Goal: Task Accomplishment & Management: Manage account settings

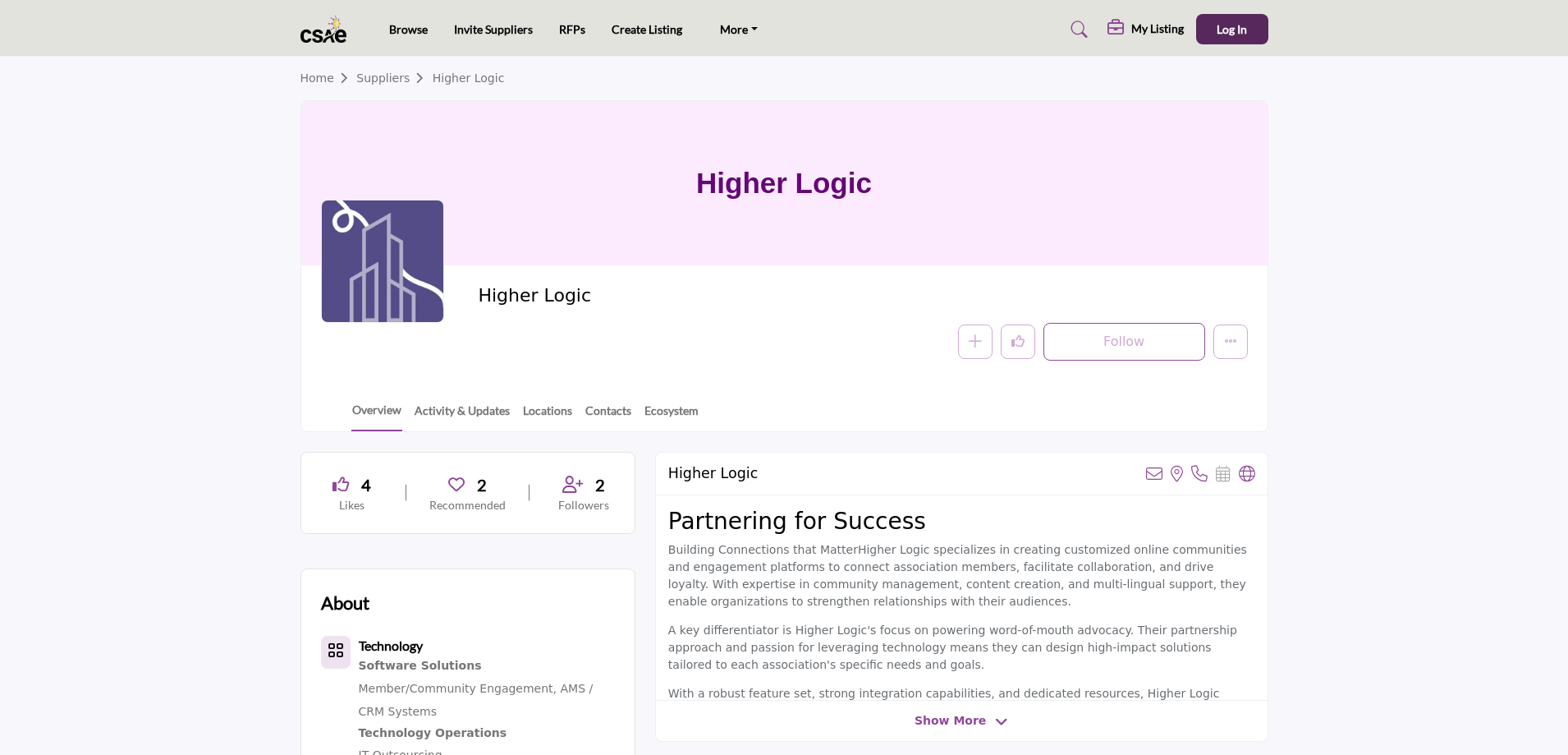
click at [0, 0] on div at bounding box center [0, 0] width 0 height 0
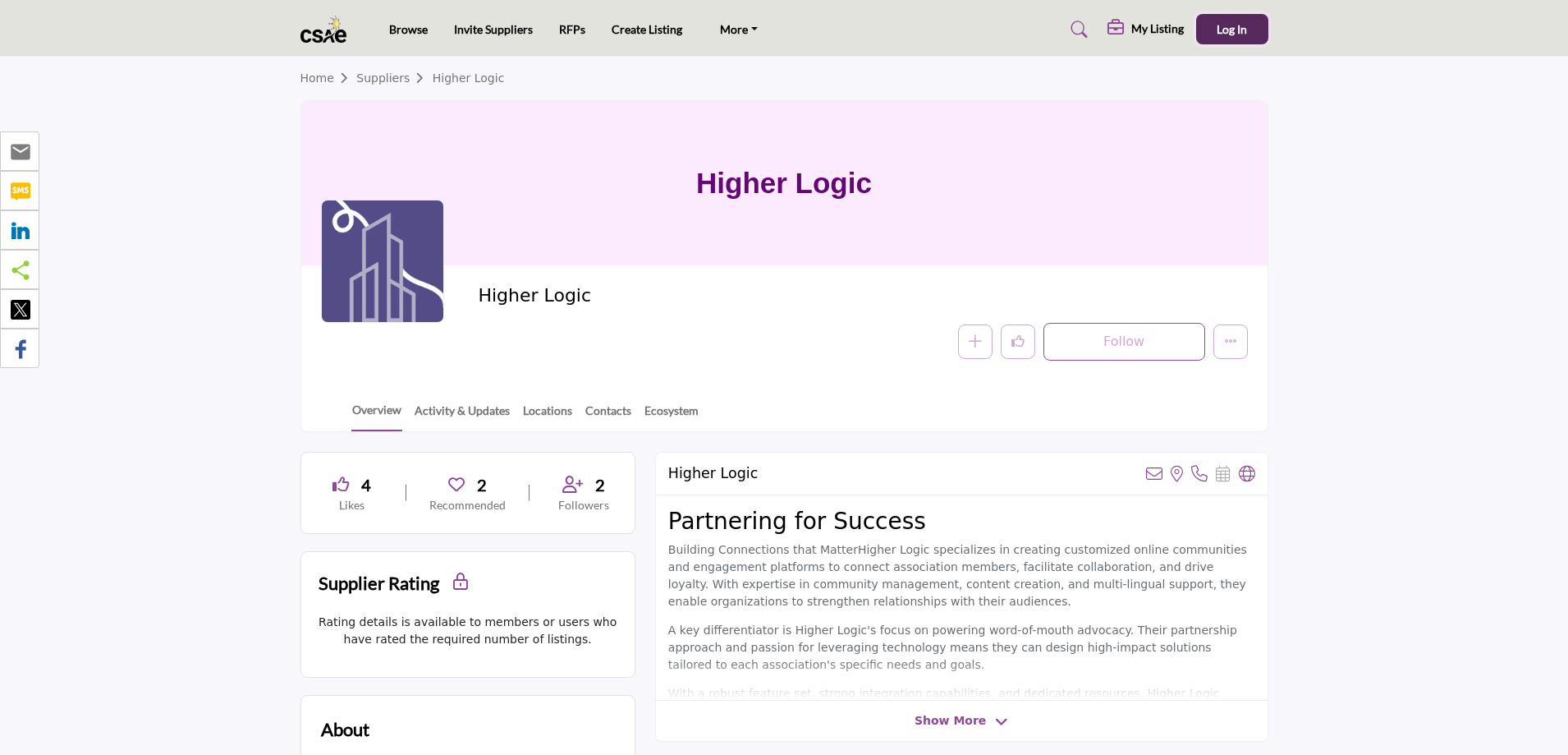
click at [1215, 27] on button "Log In" at bounding box center [1232, 29] width 72 height 31
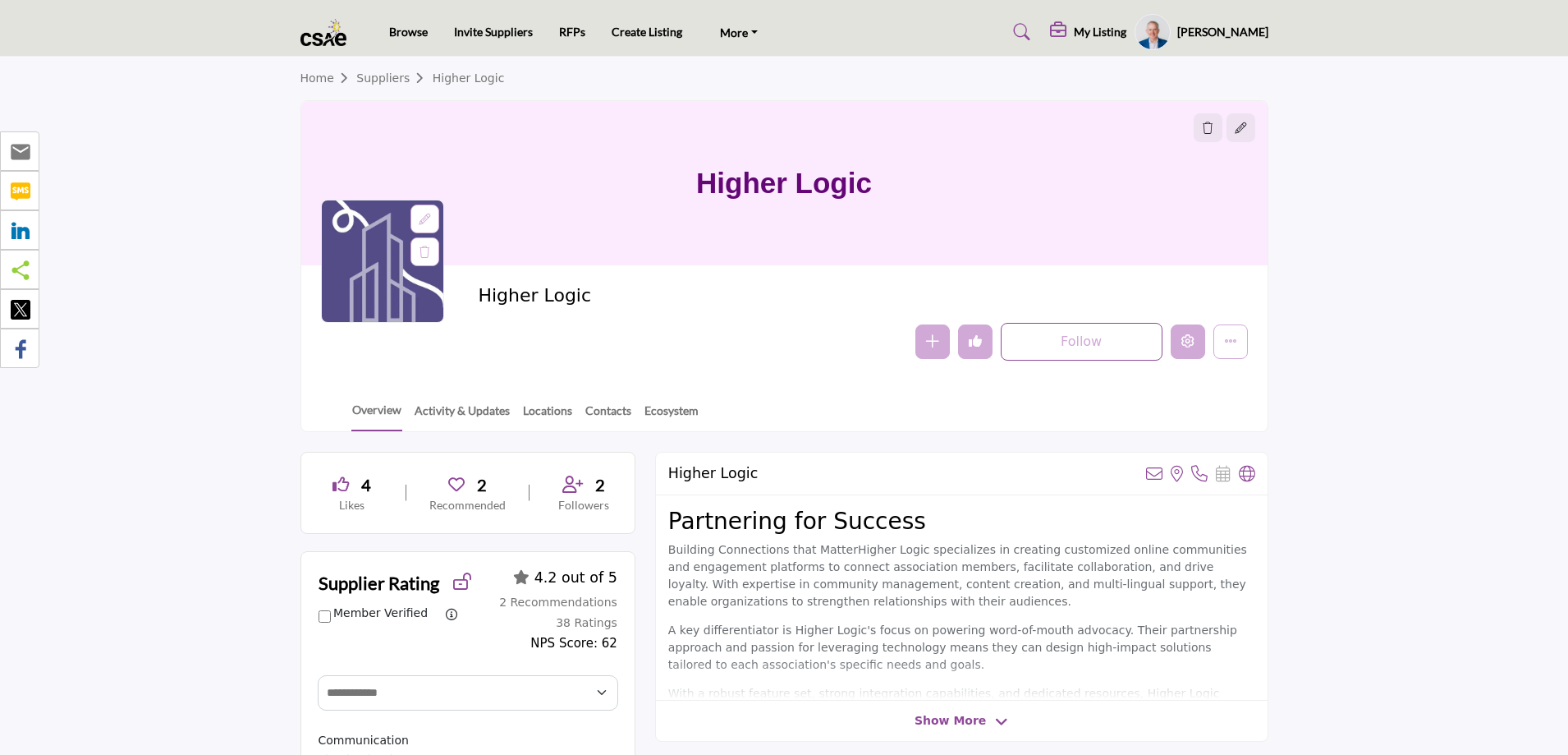
click at [1191, 340] on icon "Edit company" at bounding box center [1187, 340] width 13 height 13
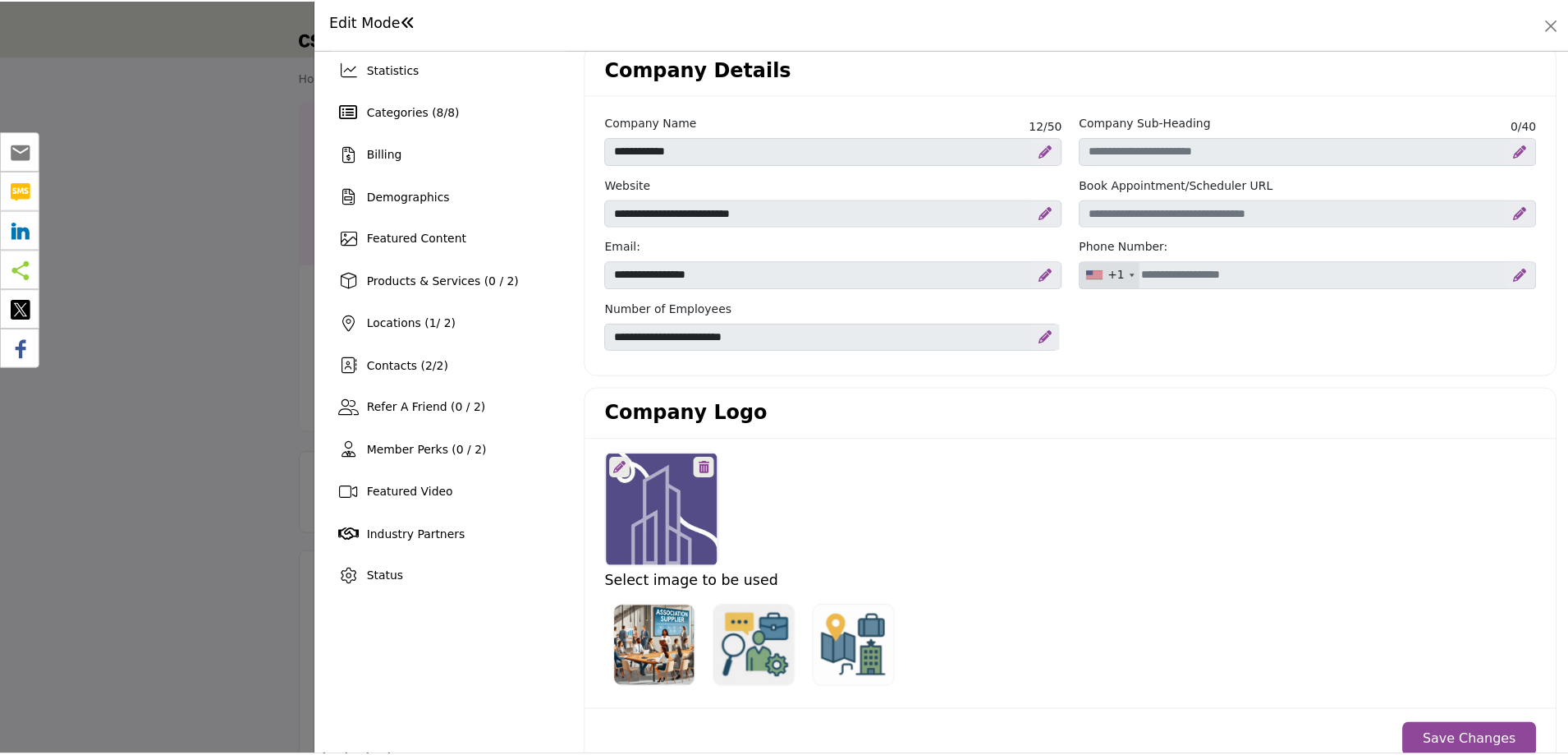
scroll to position [164, 0]
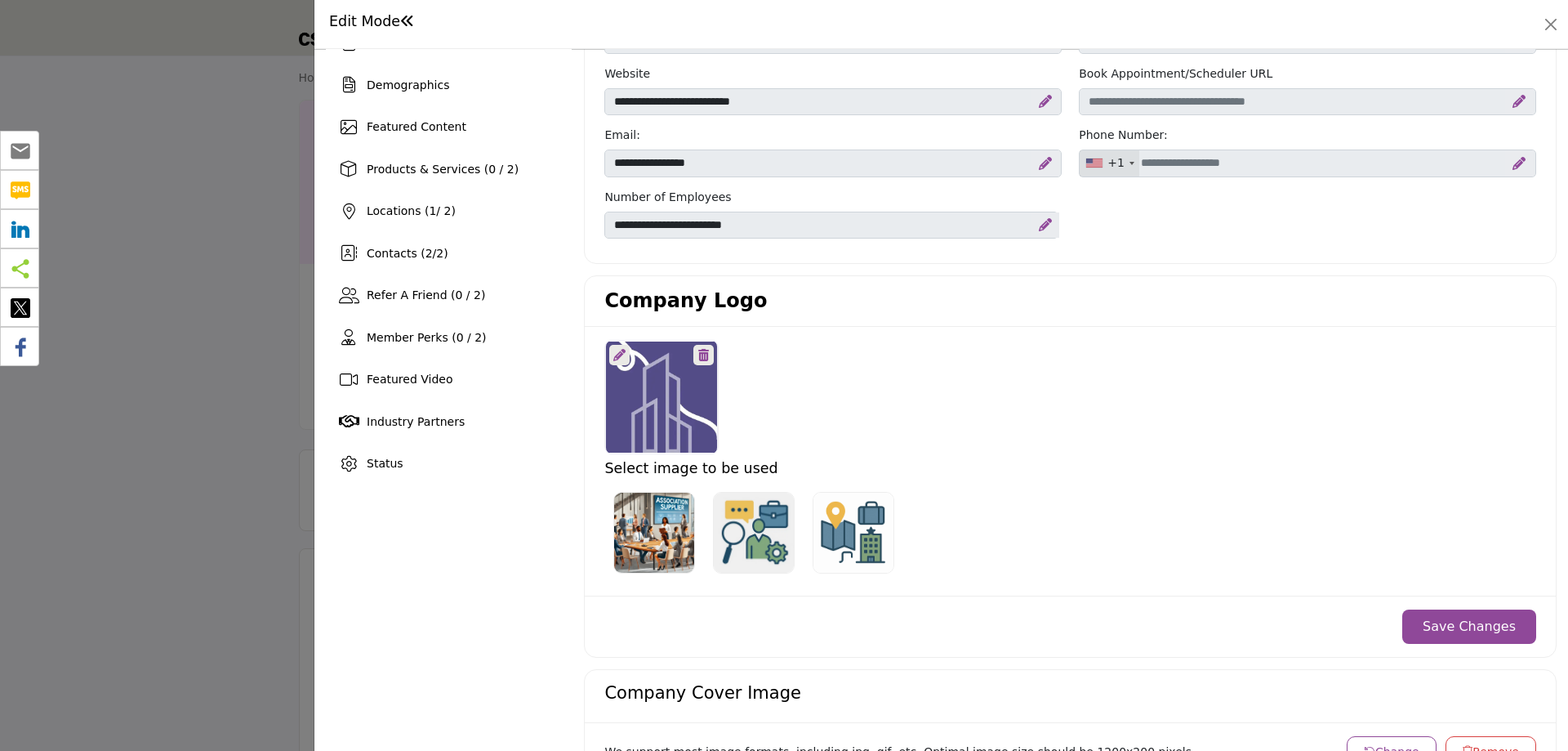
click at [701, 356] on icon at bounding box center [704, 354] width 11 height 12
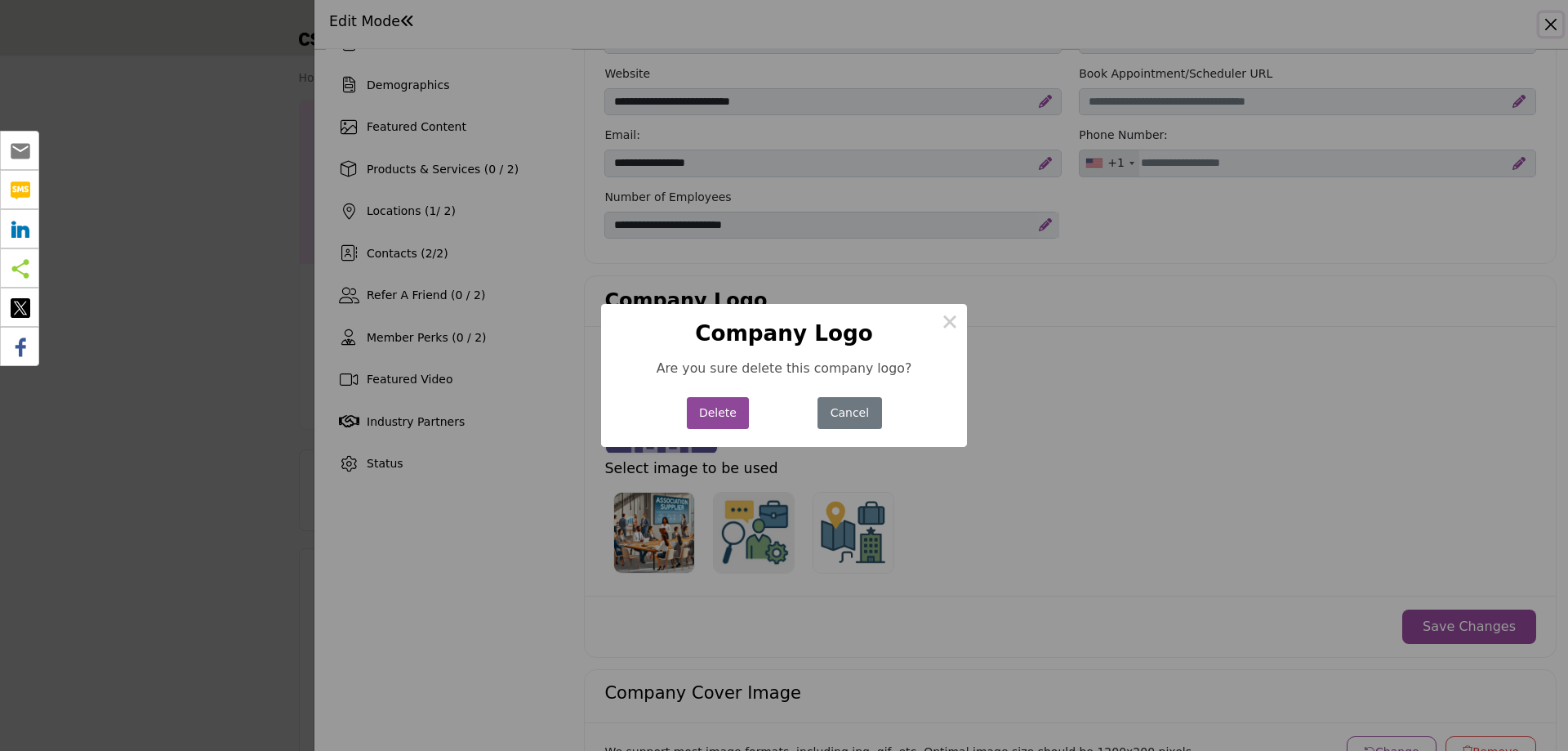
click at [709, 415] on button "Delete" at bounding box center [719, 412] width 63 height 31
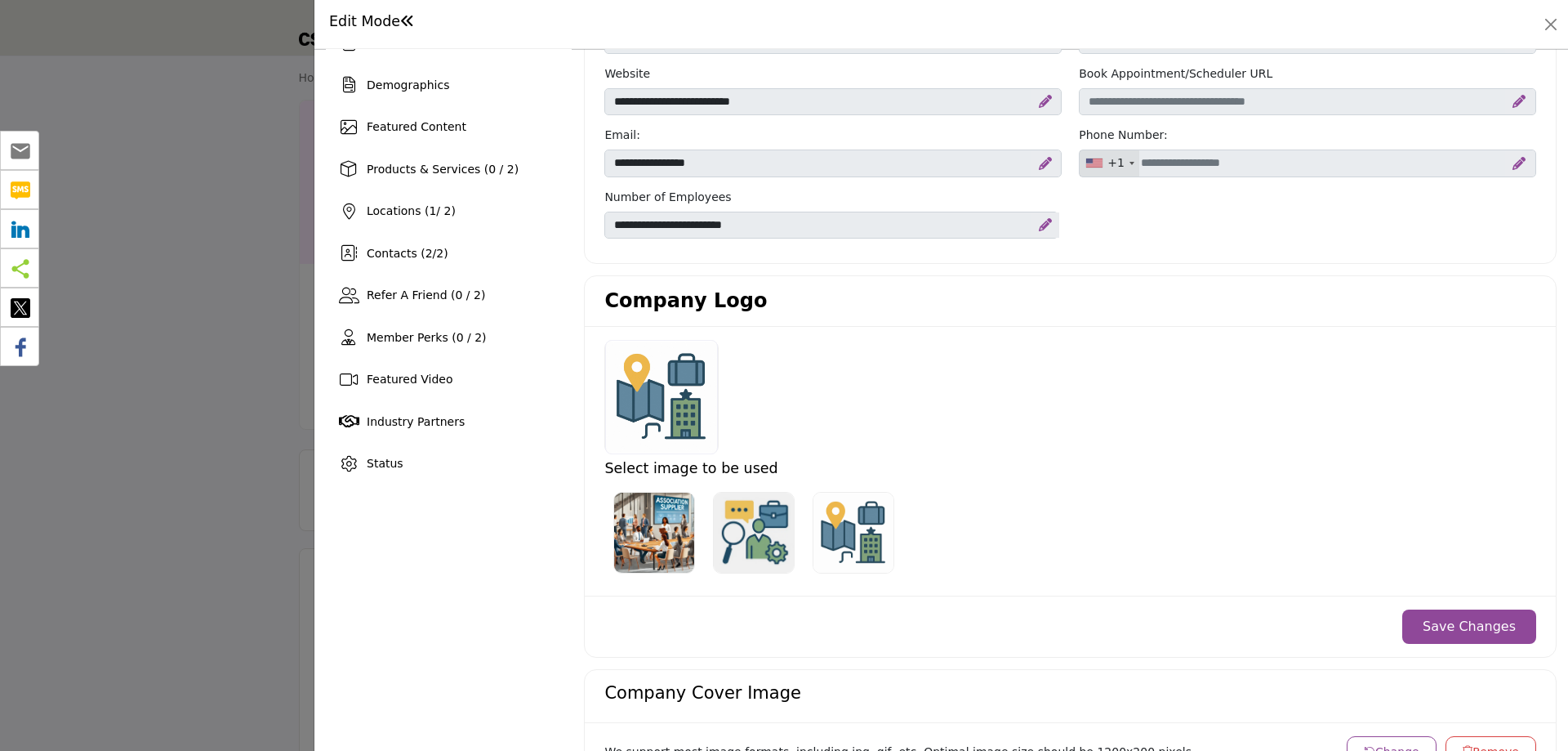
click at [1450, 625] on button "Save Changes" at bounding box center [1470, 626] width 134 height 34
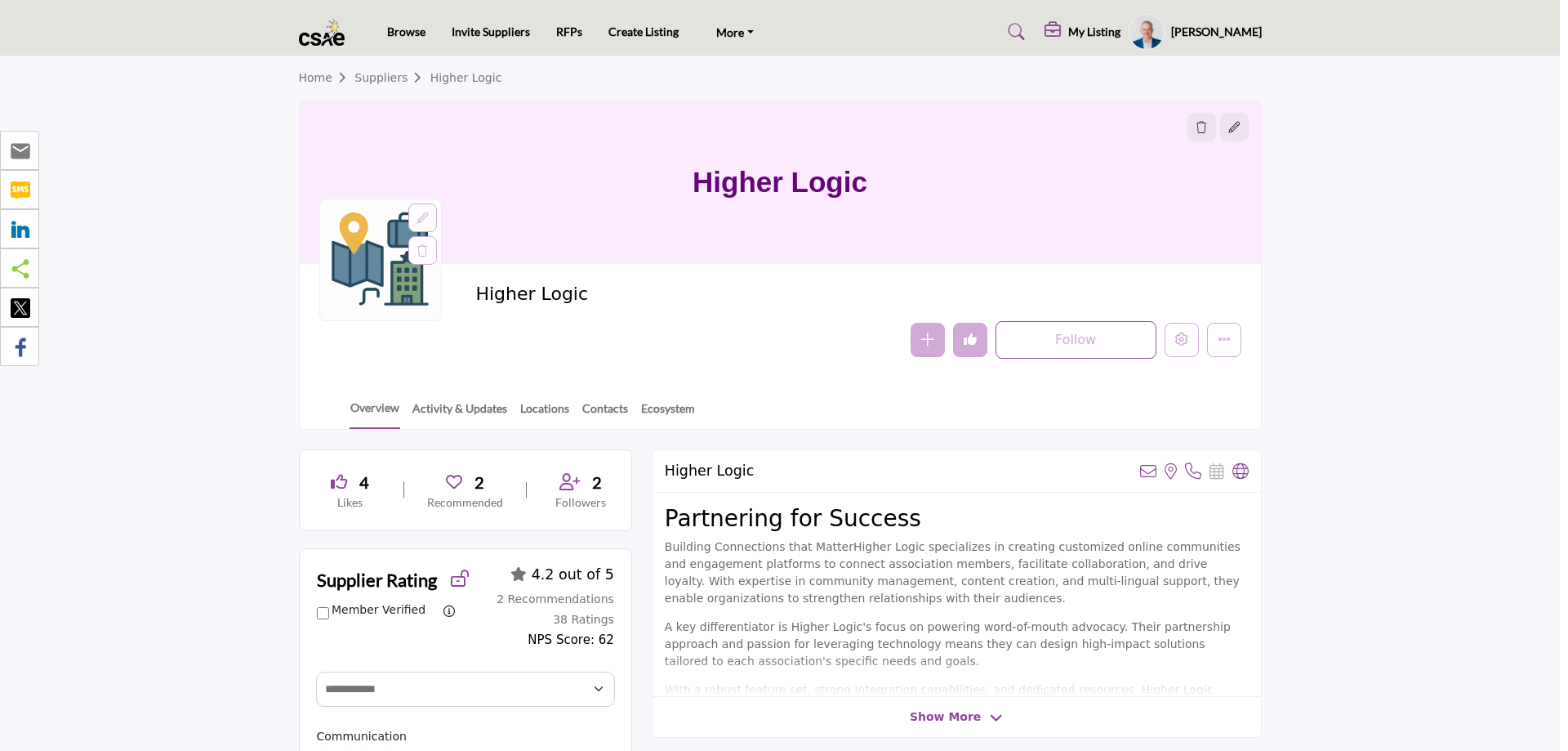
click at [137, 215] on div at bounding box center [784, 375] width 1568 height 751
click at [422, 213] on icon at bounding box center [422, 219] width 12 height 12
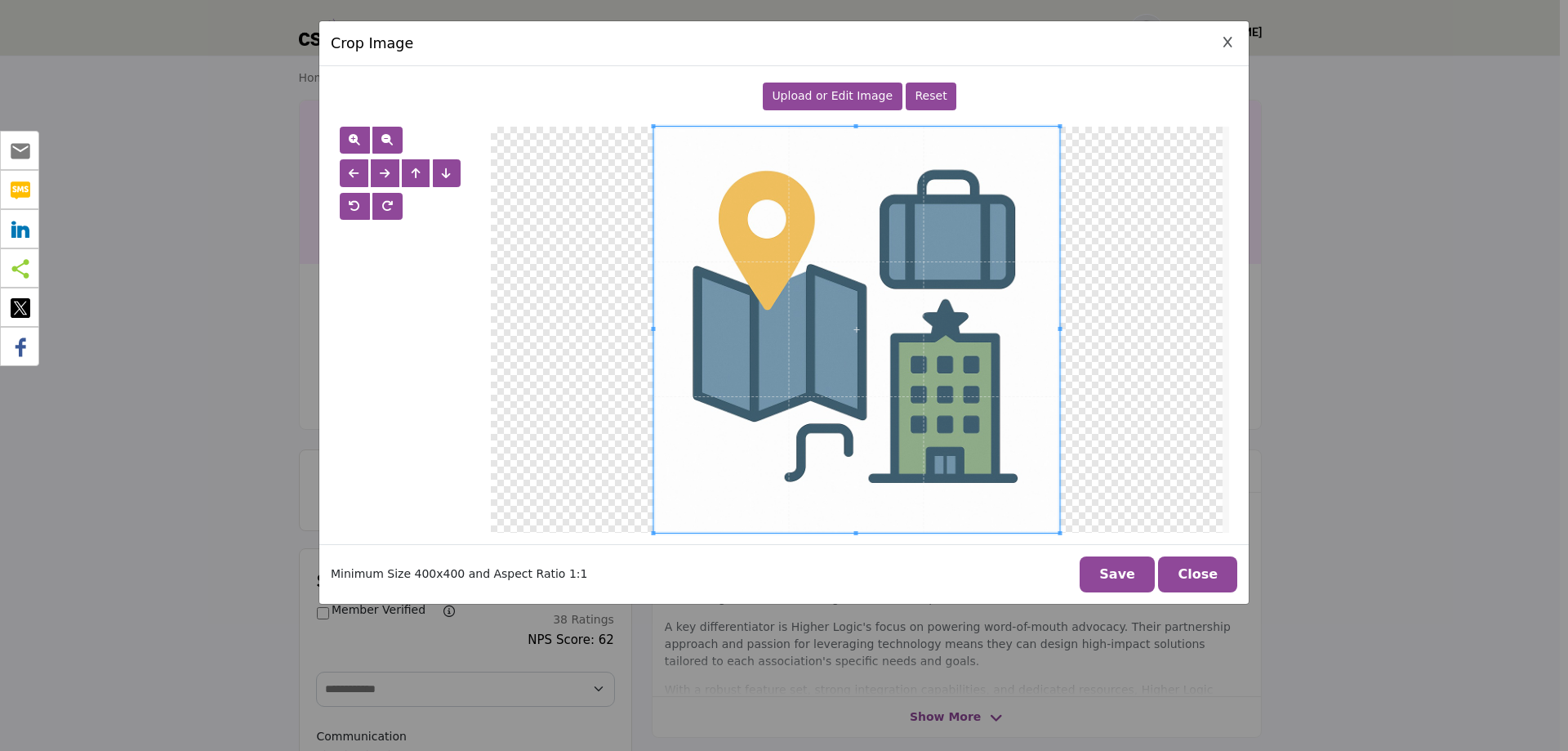
click at [850, 91] on span "Upload or Edit Image" at bounding box center [832, 94] width 121 height 13
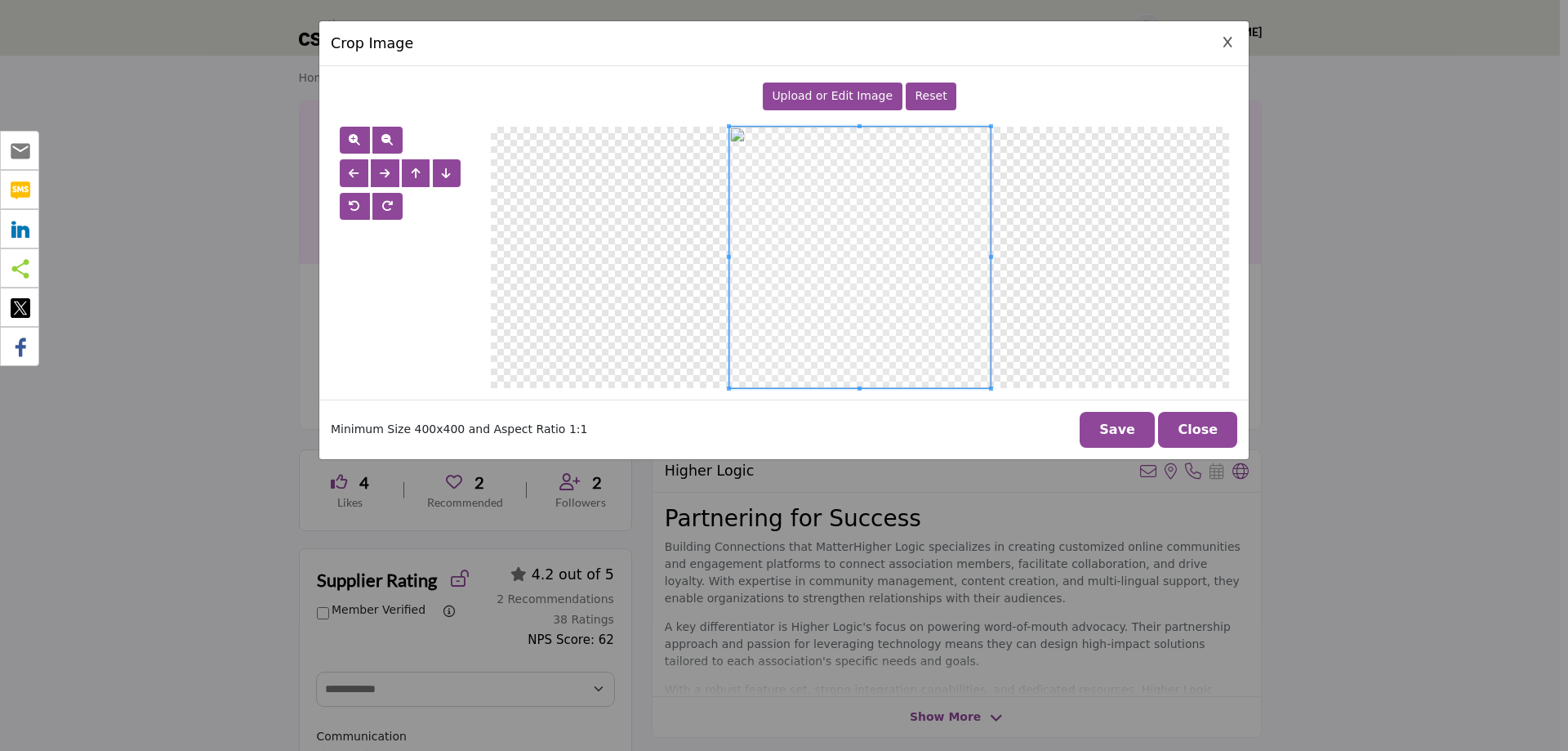
click at [1121, 430] on button "Save" at bounding box center [1117, 429] width 75 height 36
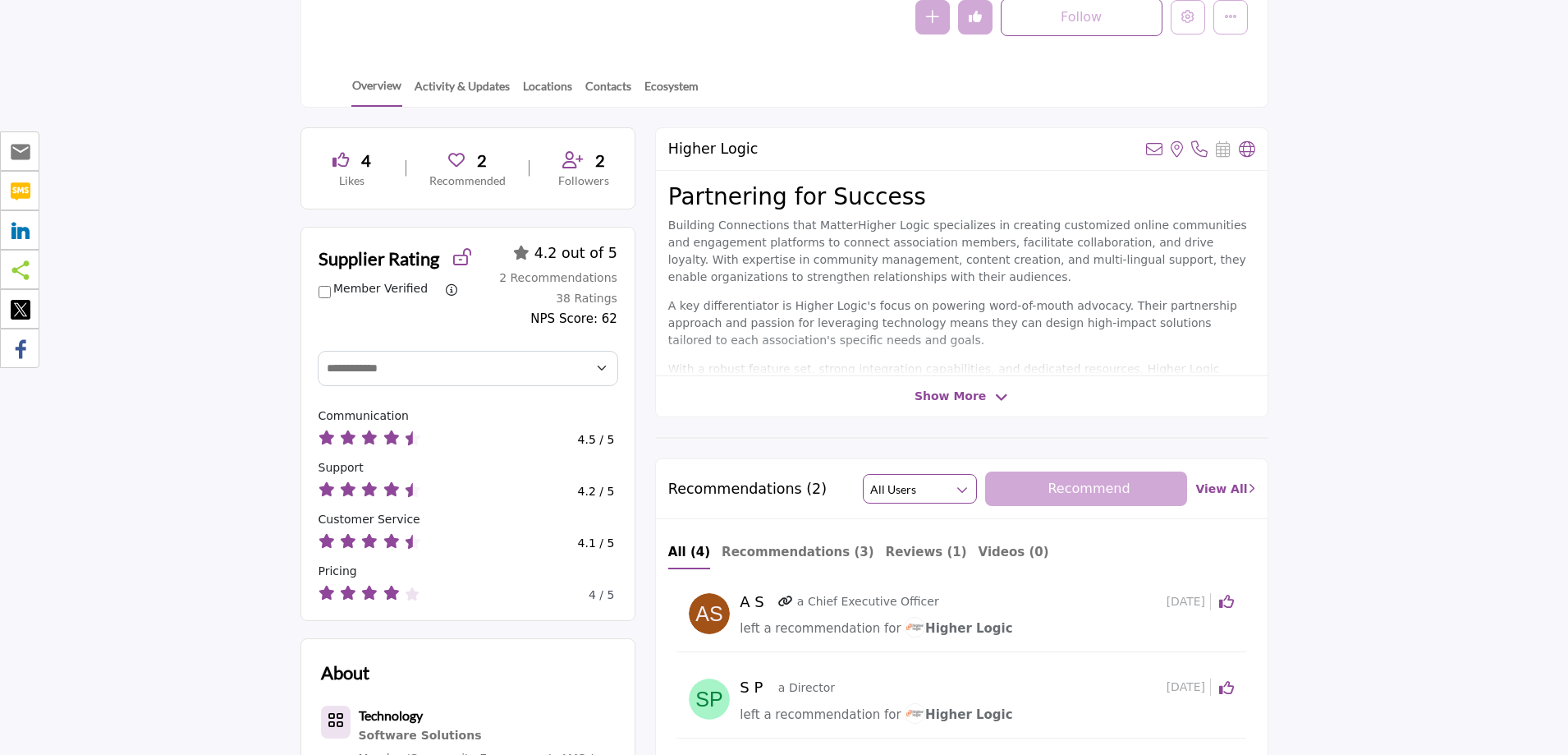
scroll to position [329, 0]
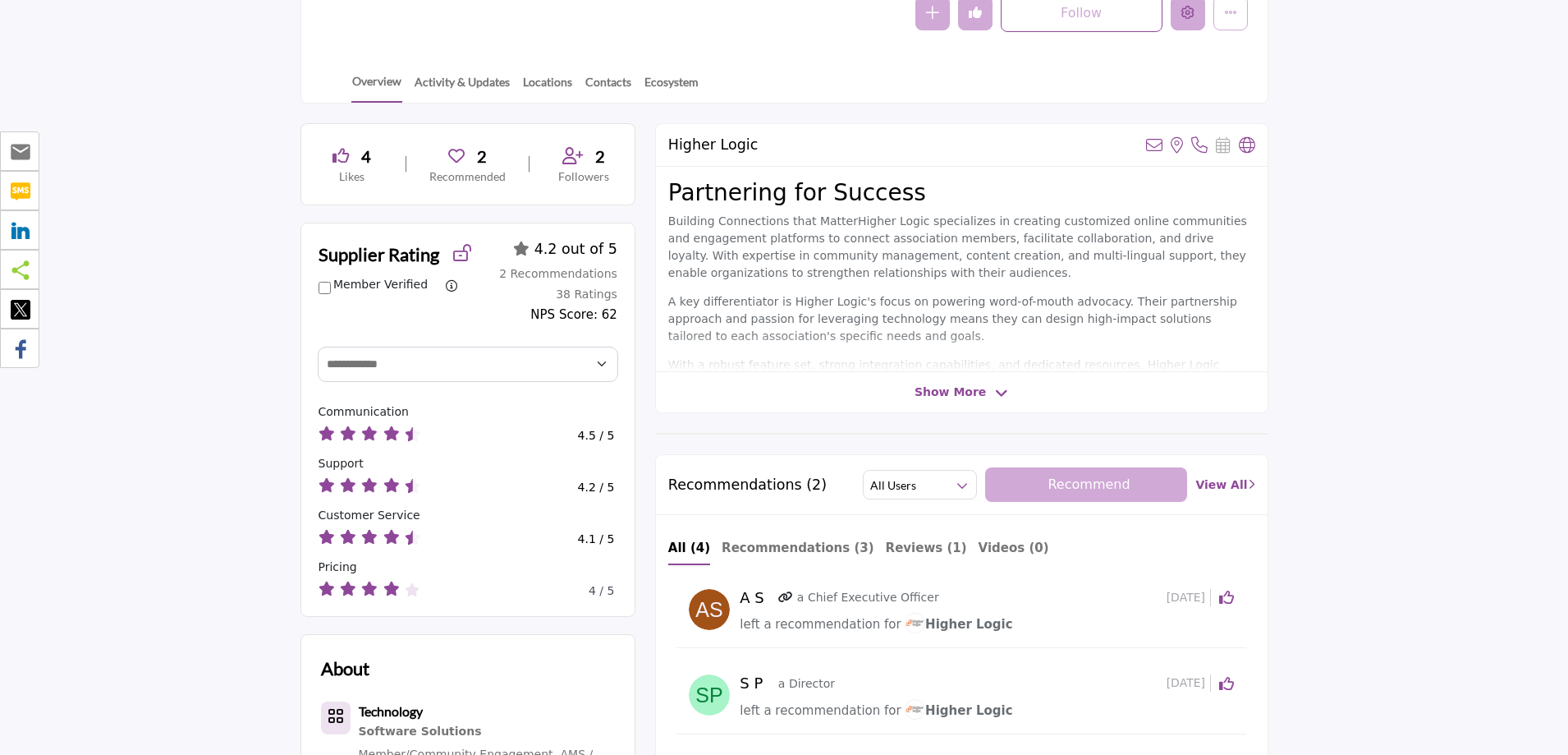
click at [1190, 19] on icon "Edit company" at bounding box center [1187, 12] width 13 height 13
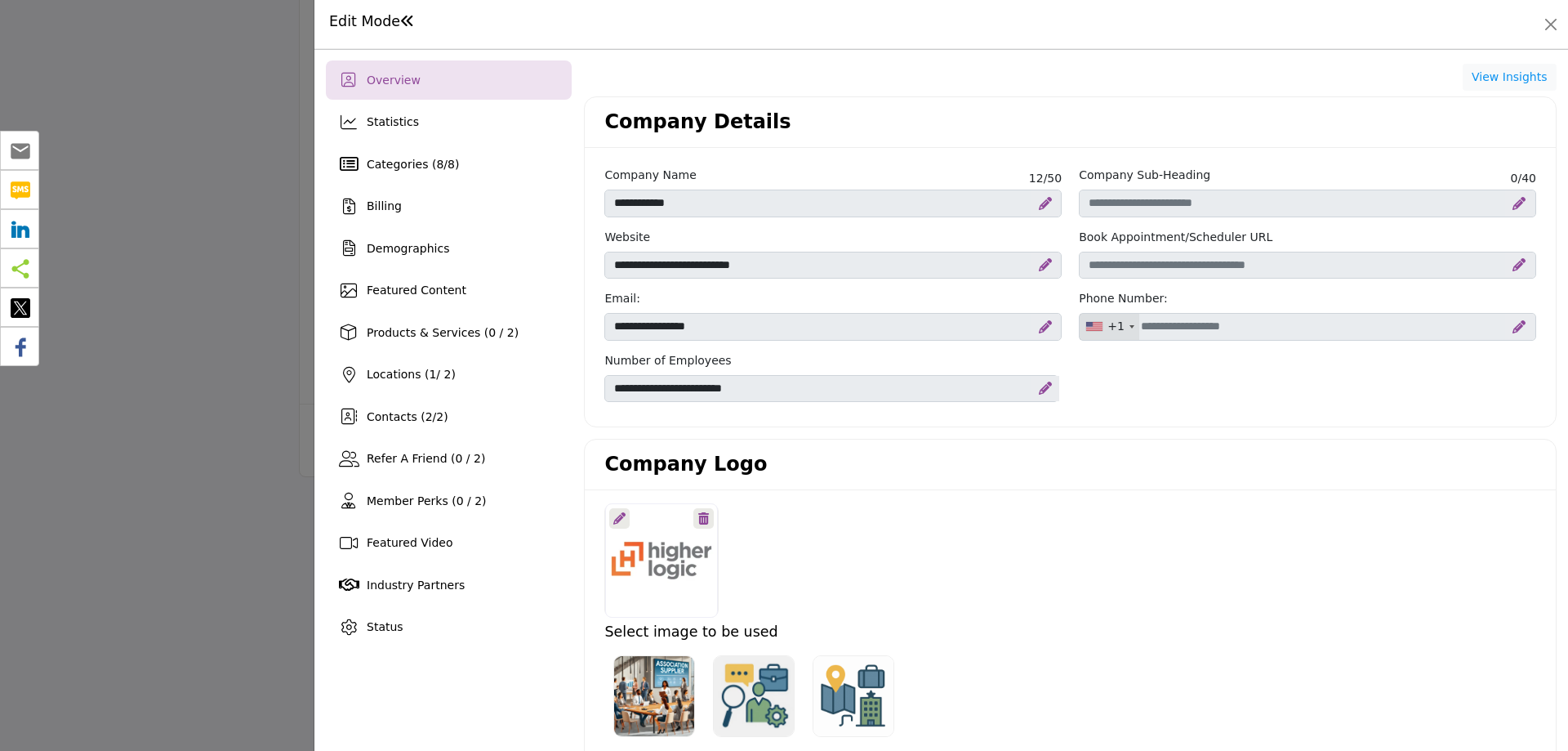
click at [390, 68] on div "Overview" at bounding box center [449, 80] width 246 height 39
click at [388, 94] on div "Overview" at bounding box center [449, 80] width 246 height 39
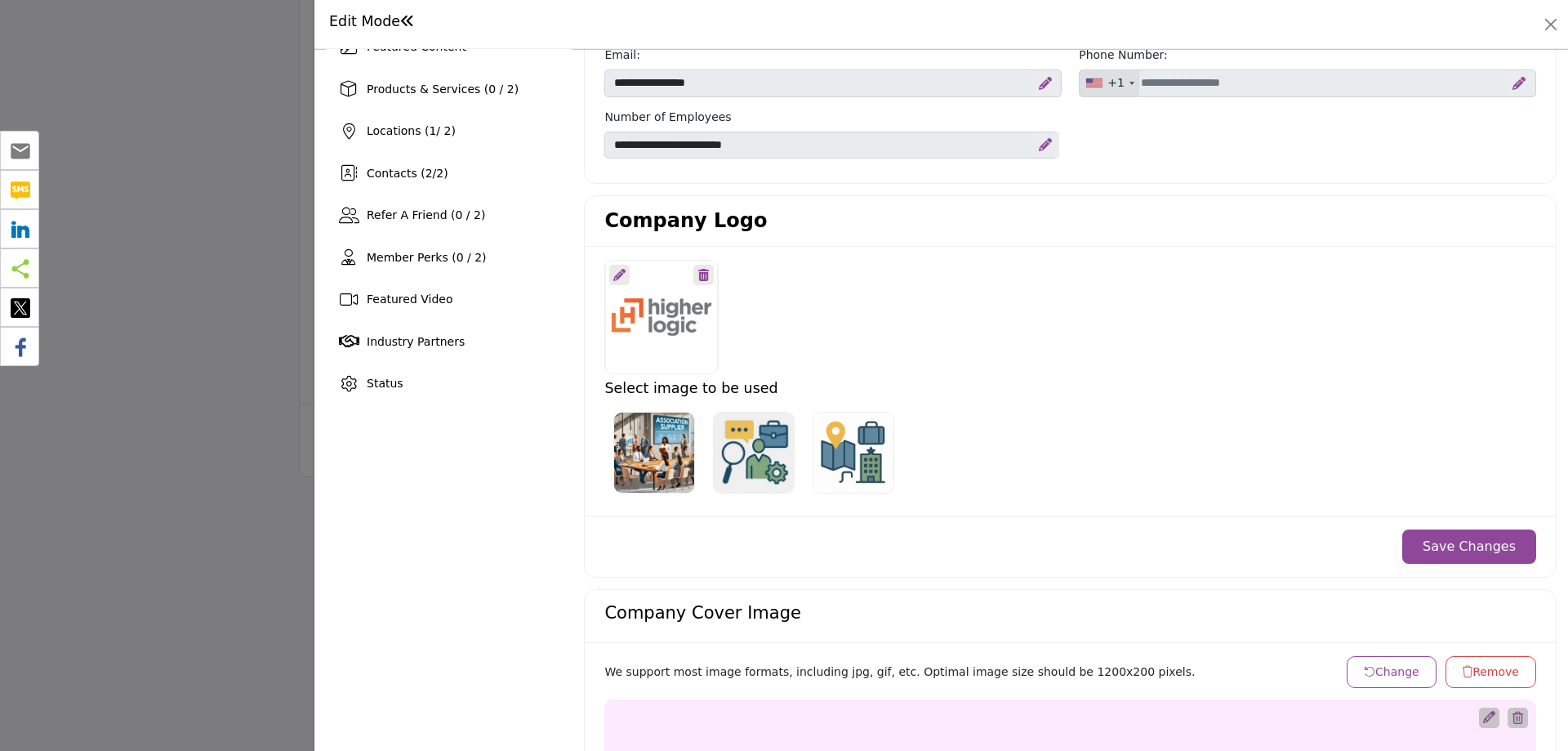
scroll to position [245, 0]
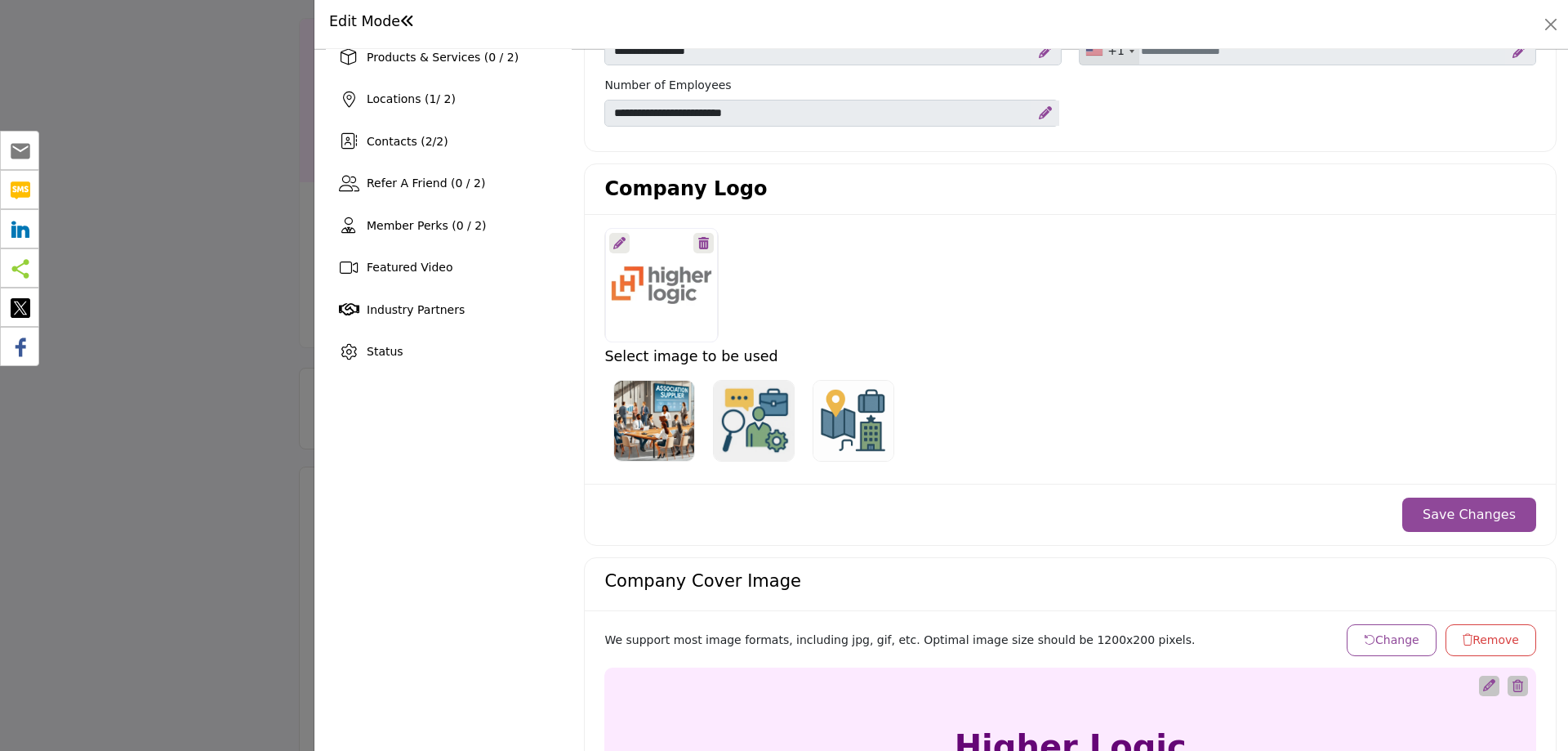
scroll to position [245, 0]
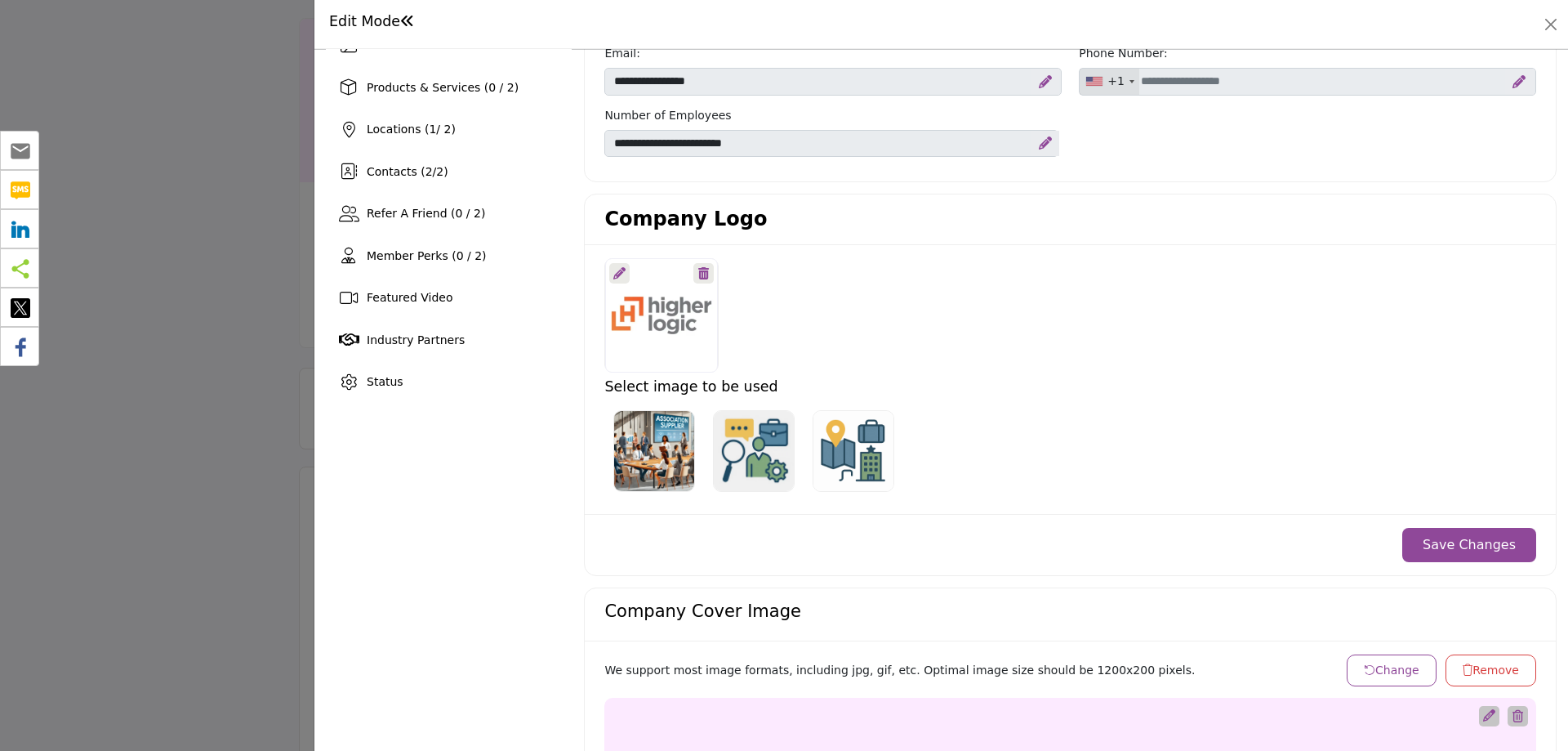
click at [929, 452] on ul at bounding box center [1027, 450] width 846 height 99
click at [616, 272] on icon at bounding box center [619, 273] width 12 height 12
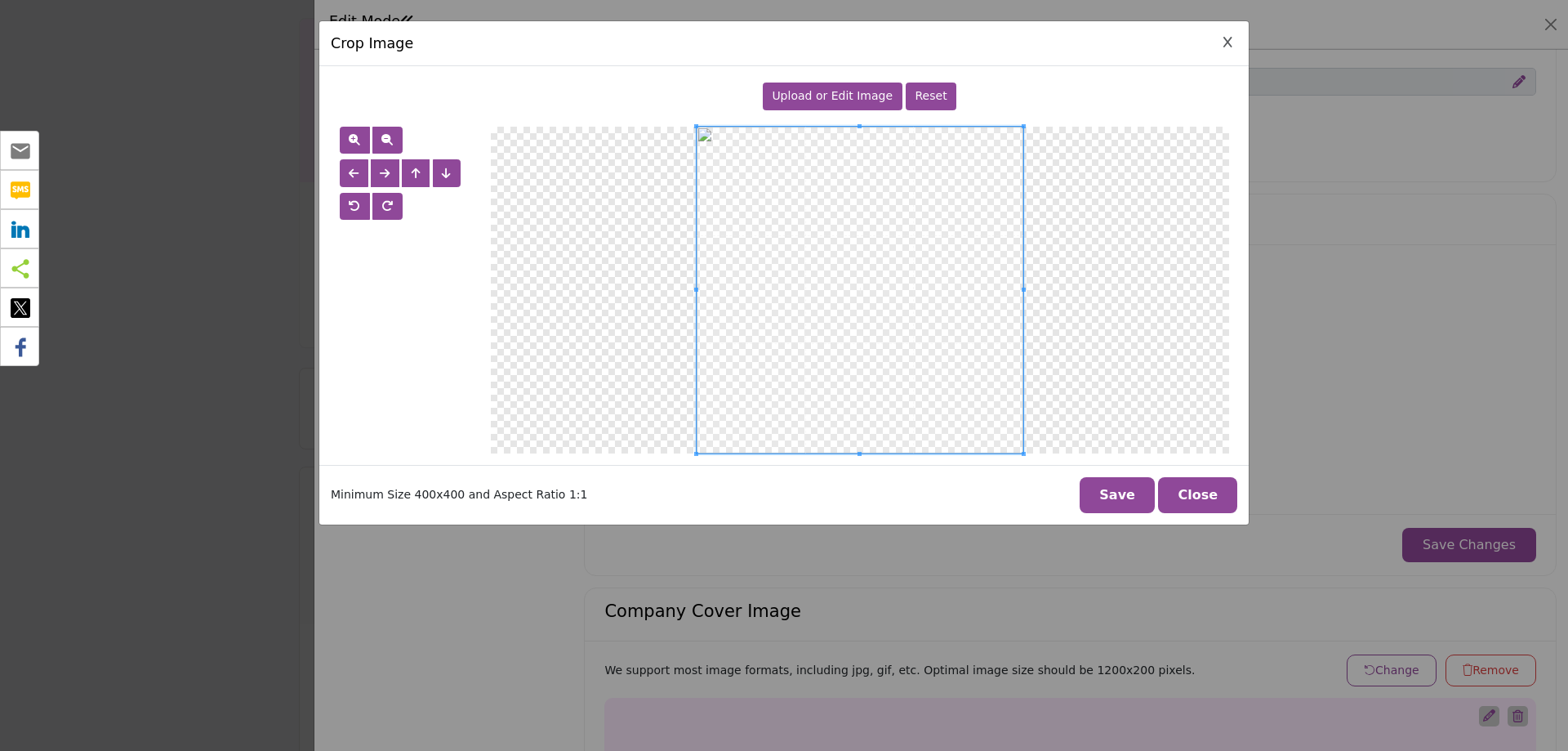
click at [809, 91] on span "Upload or Edit Image" at bounding box center [832, 94] width 121 height 13
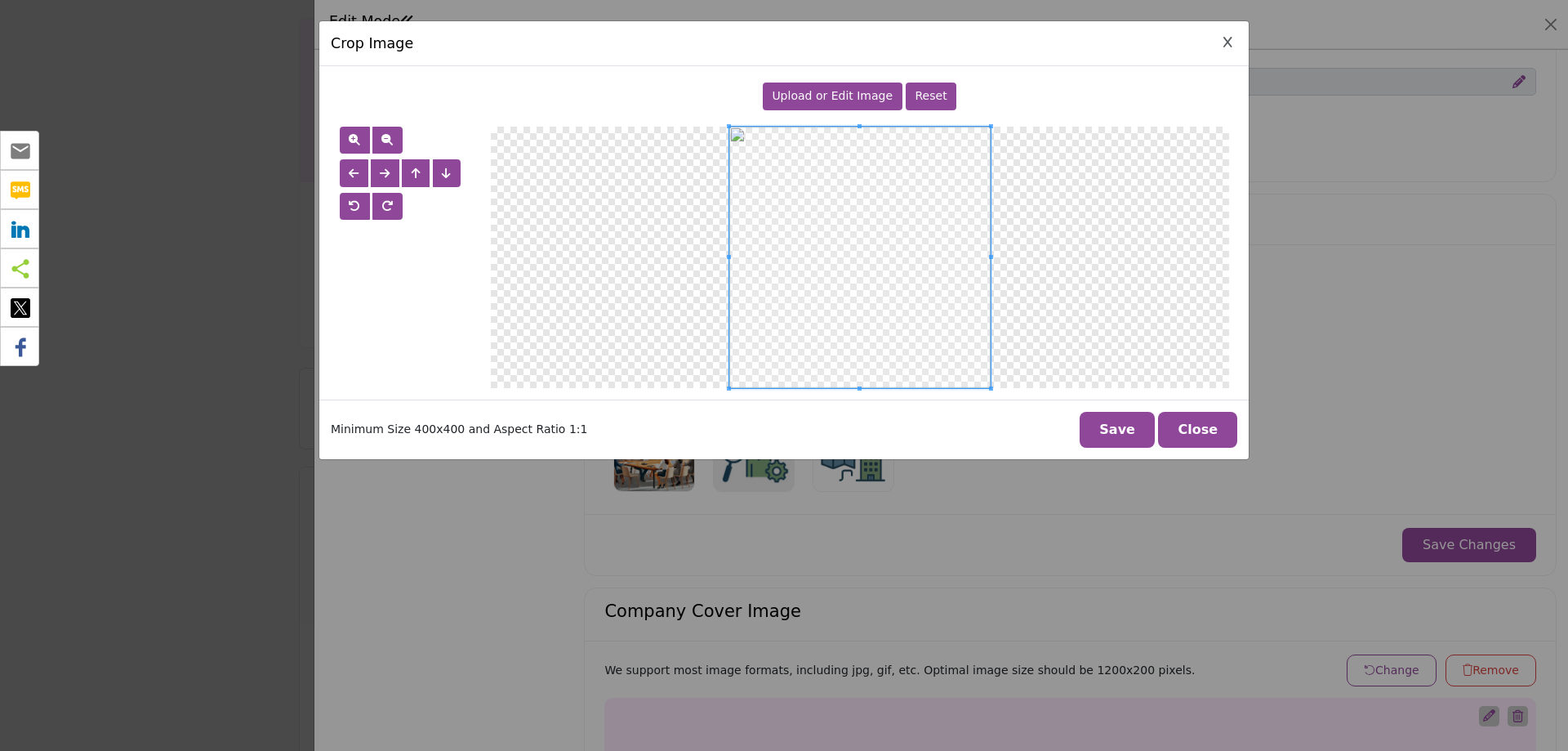
click at [1111, 415] on button "Save" at bounding box center [1117, 429] width 75 height 36
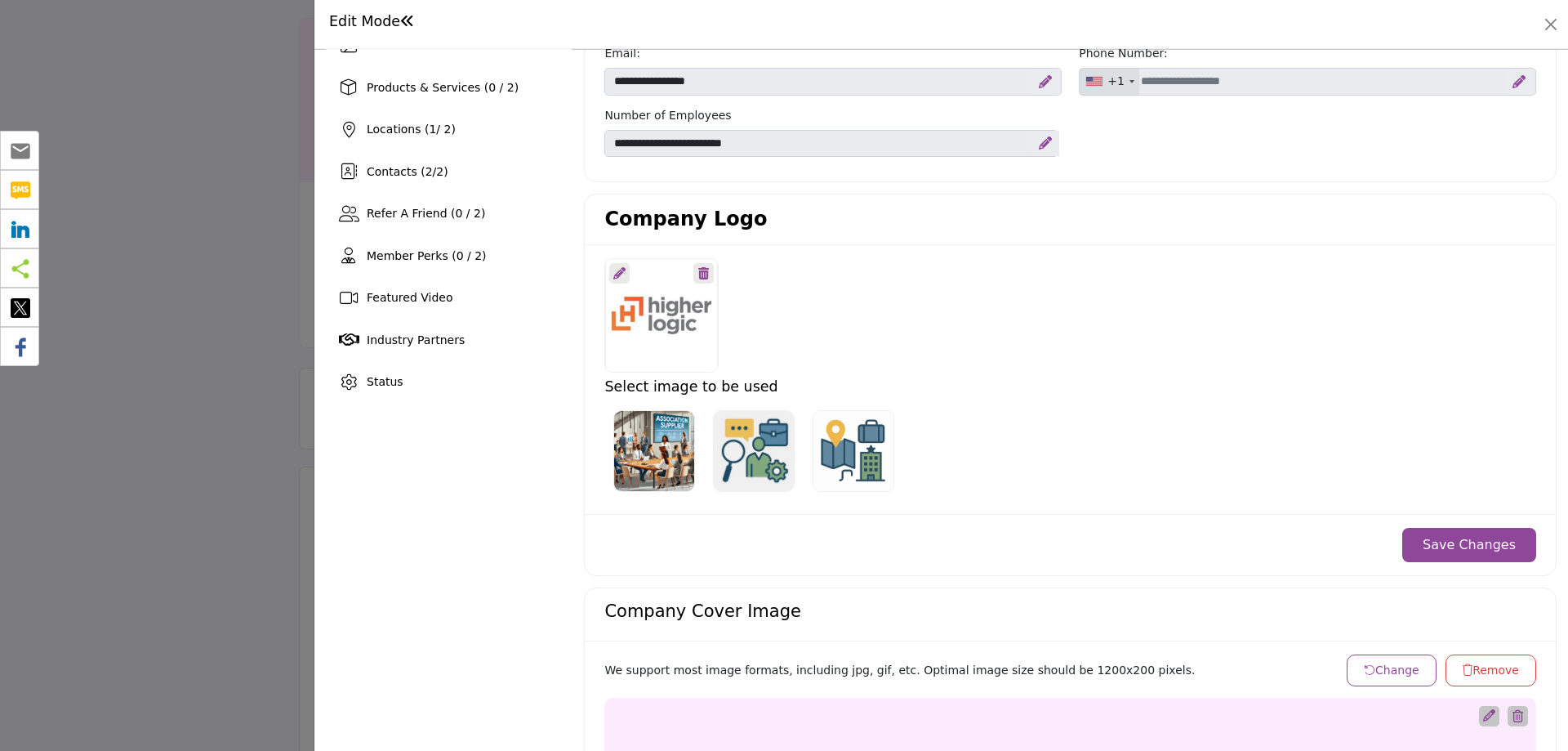
click at [1477, 537] on button "Save Changes" at bounding box center [1470, 544] width 134 height 34
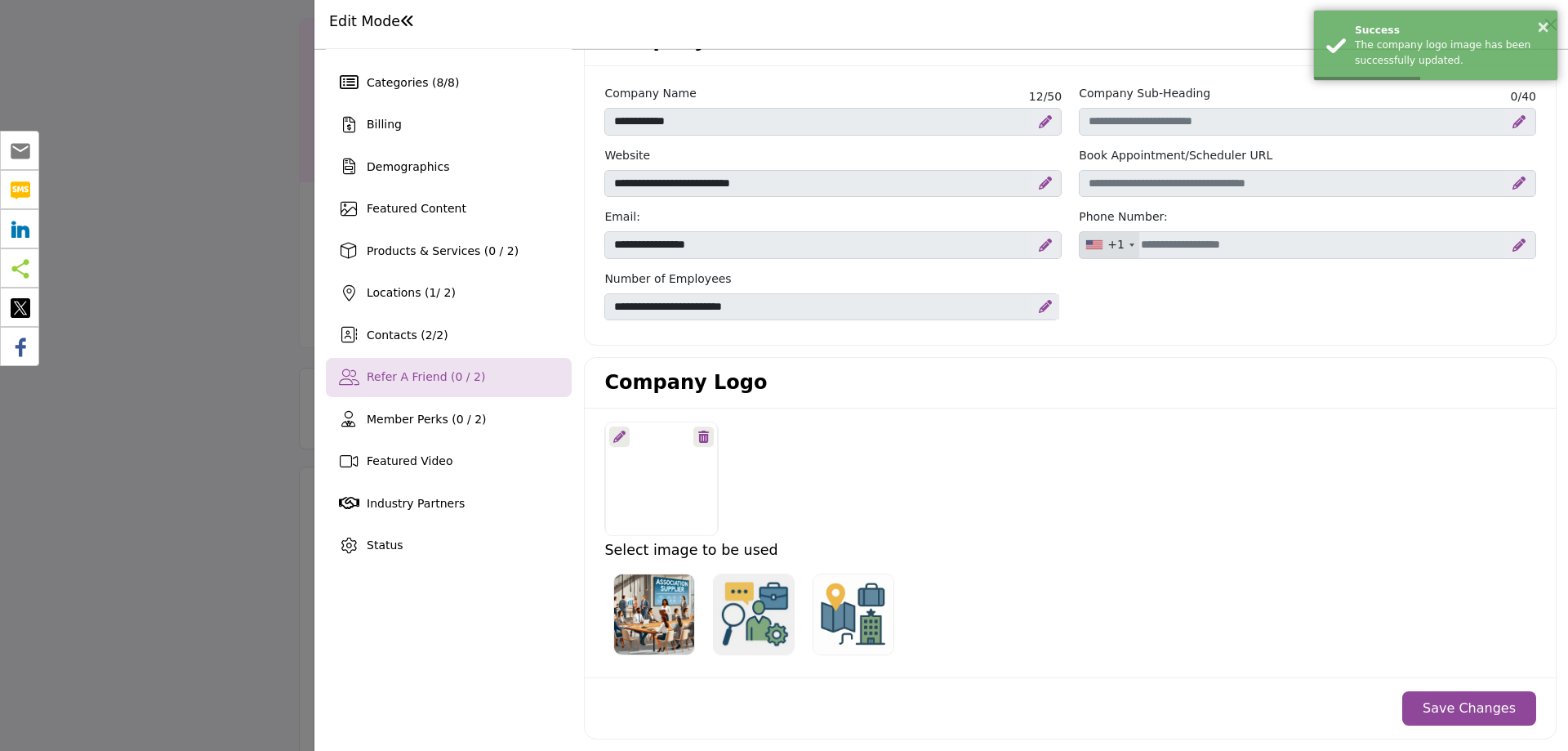
scroll to position [0, 0]
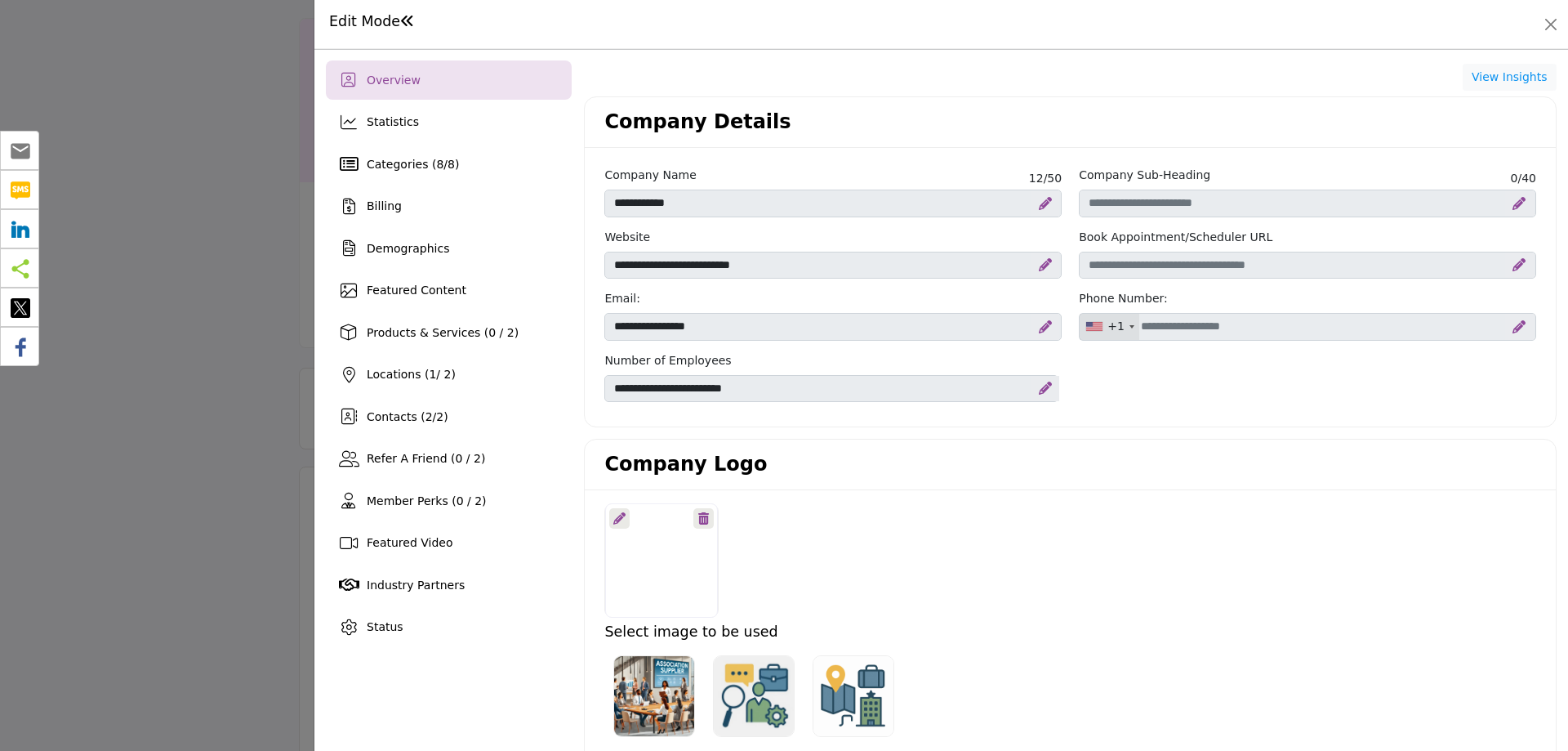
click at [620, 517] on icon at bounding box center [619, 518] width 12 height 12
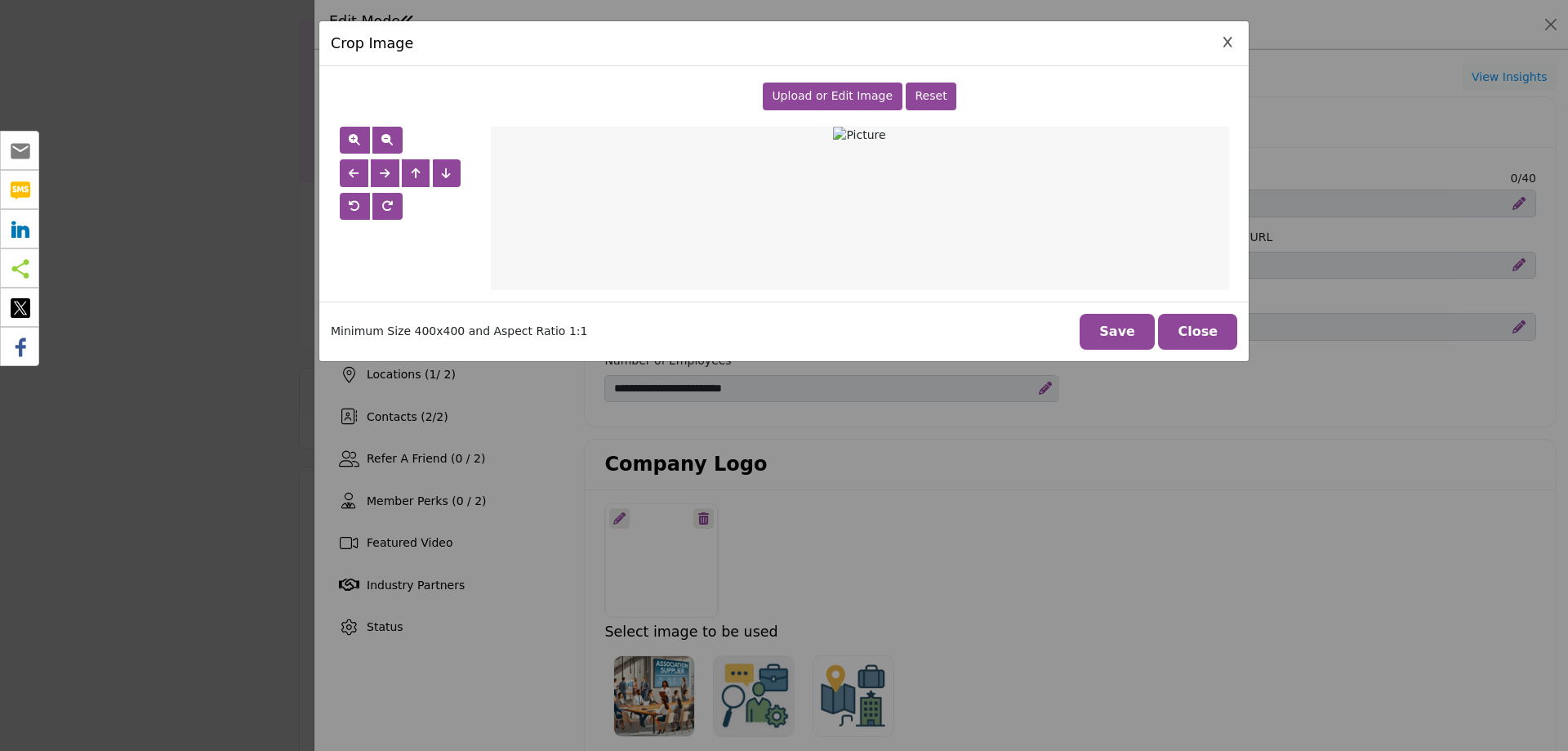
click at [827, 85] on div "Upload or Edit Image" at bounding box center [833, 96] width 140 height 28
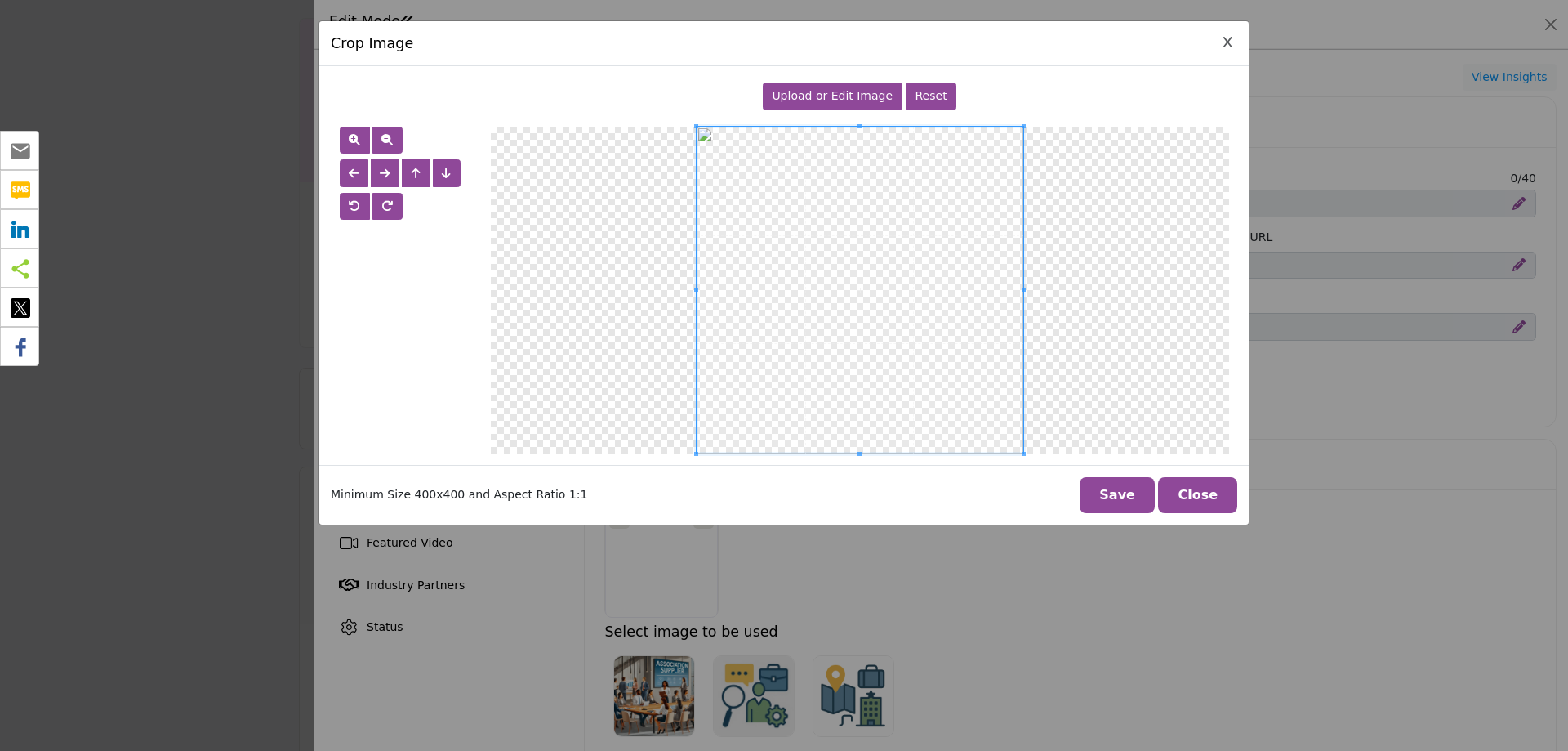
click at [1128, 491] on button "Save" at bounding box center [1117, 495] width 75 height 36
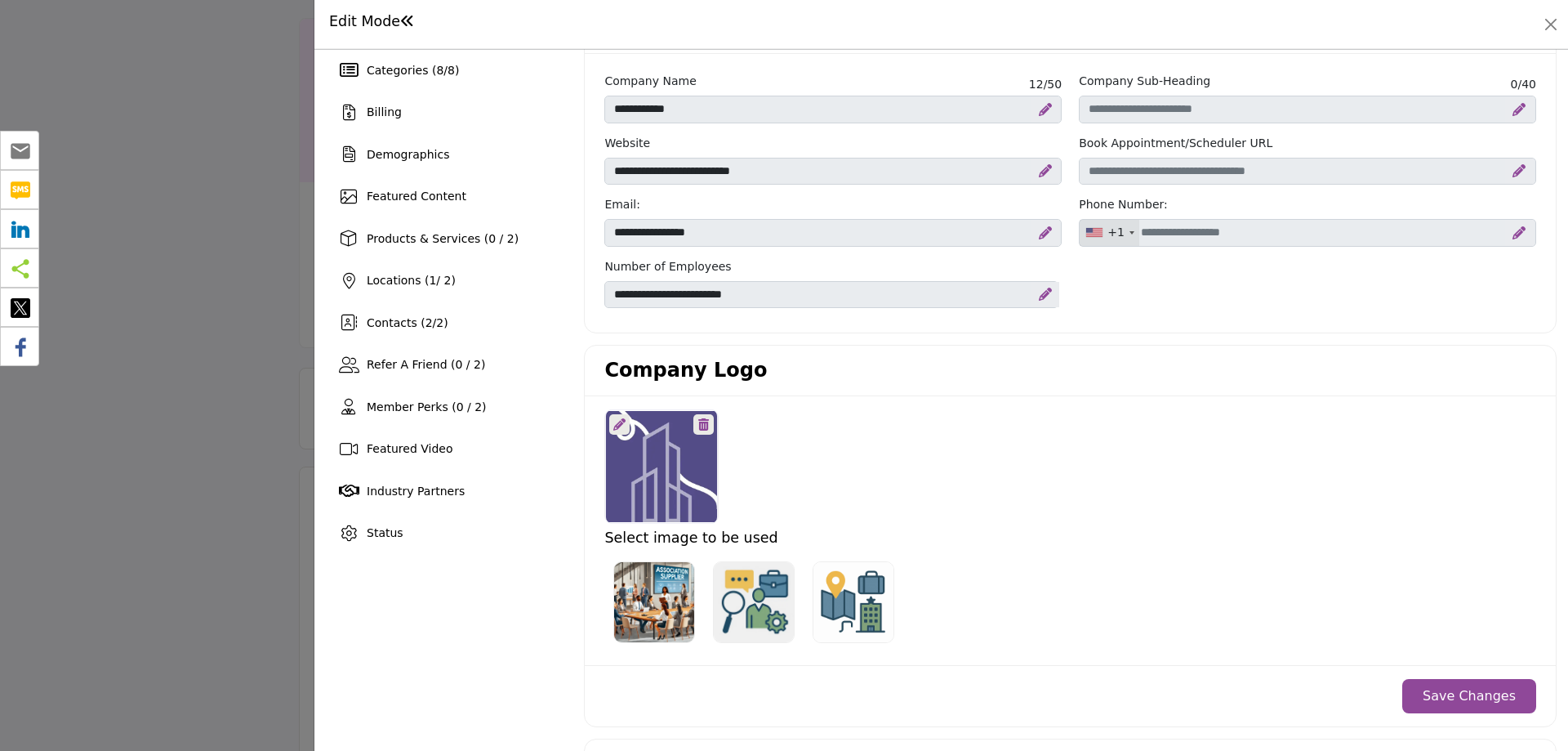
scroll to position [327, 0]
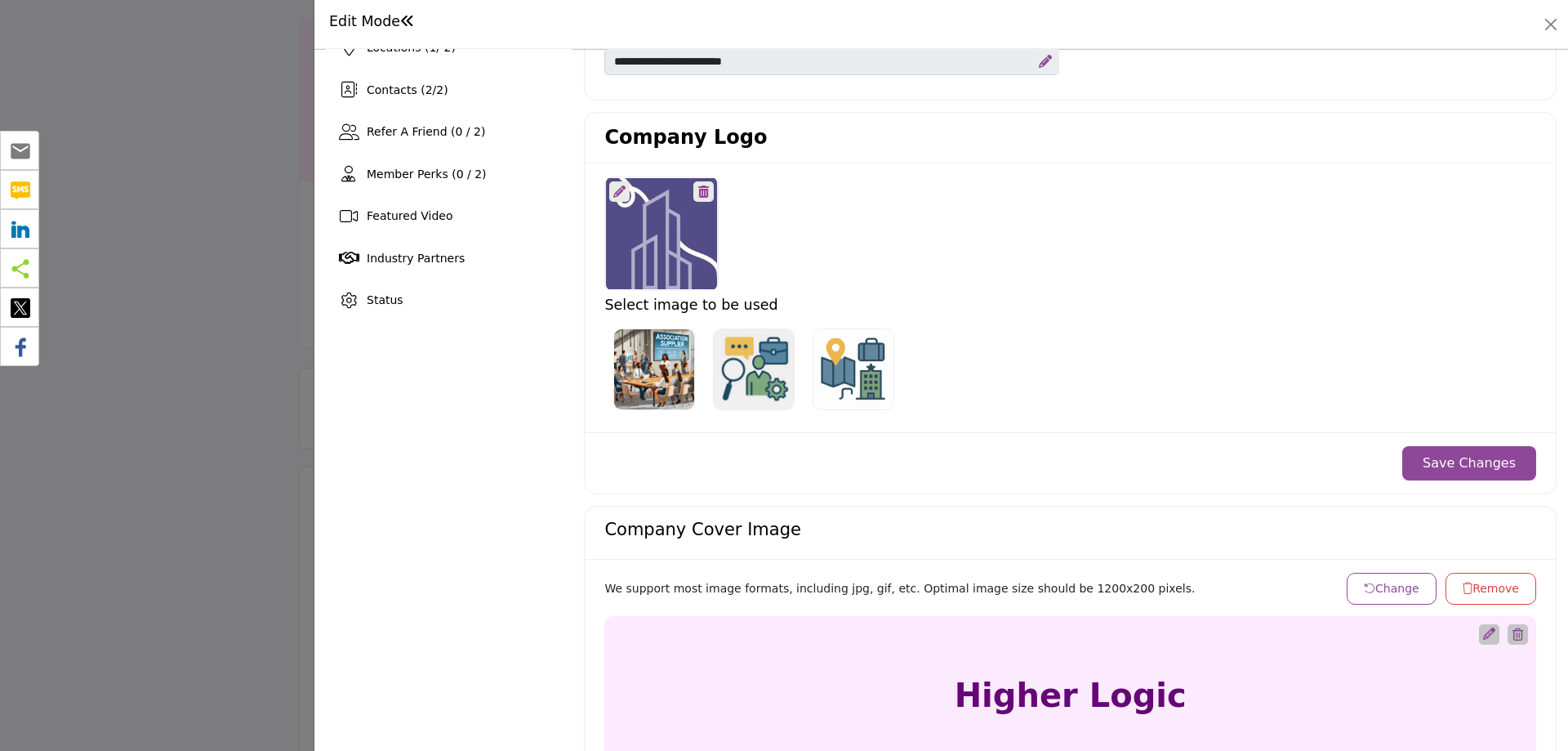
click at [1477, 463] on button "Save Changes" at bounding box center [1470, 463] width 134 height 34
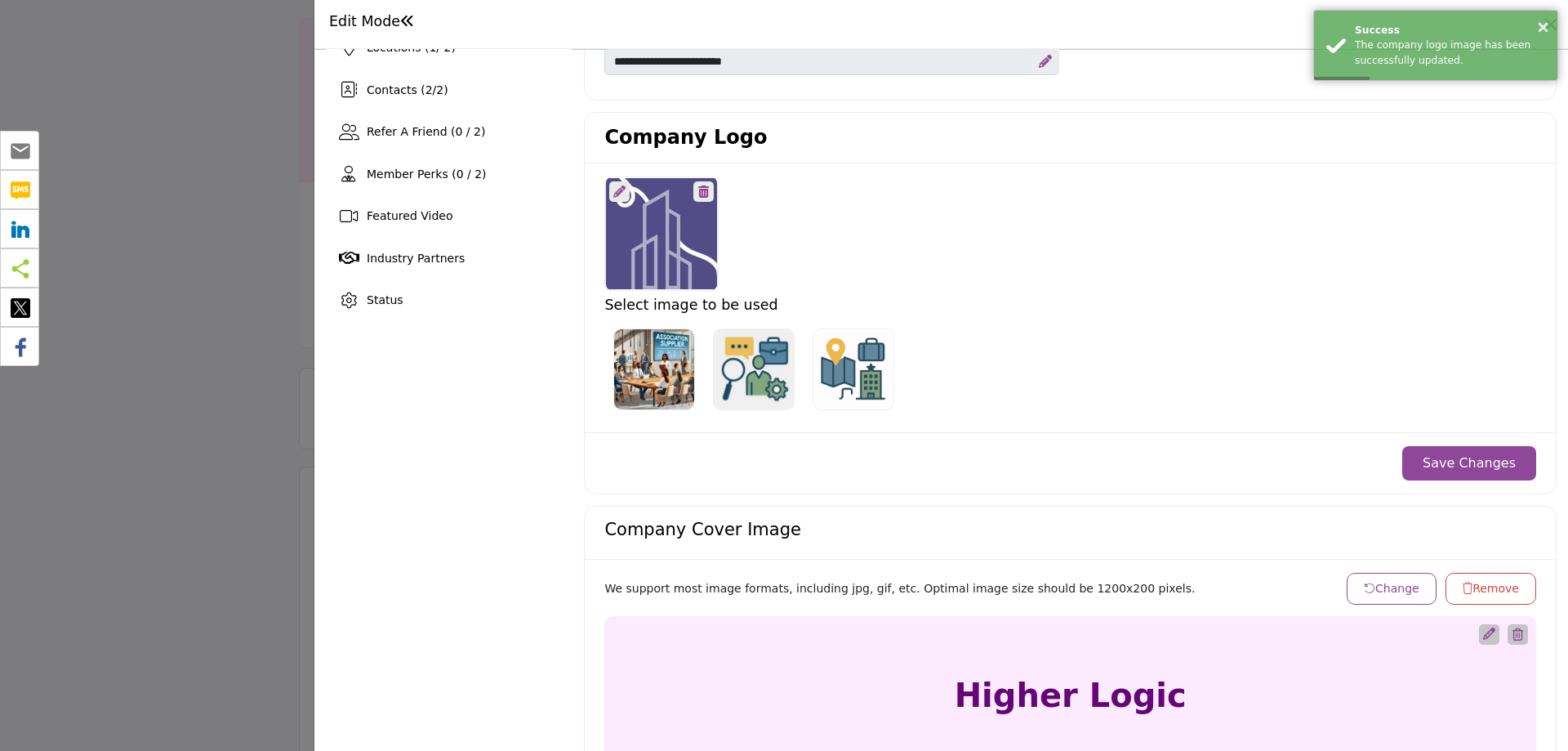
drag, startPoint x: 928, startPoint y: 372, endPoint x: 970, endPoint y: 376, distance: 42.2
click at [970, 376] on ul at bounding box center [1027, 369] width 846 height 99
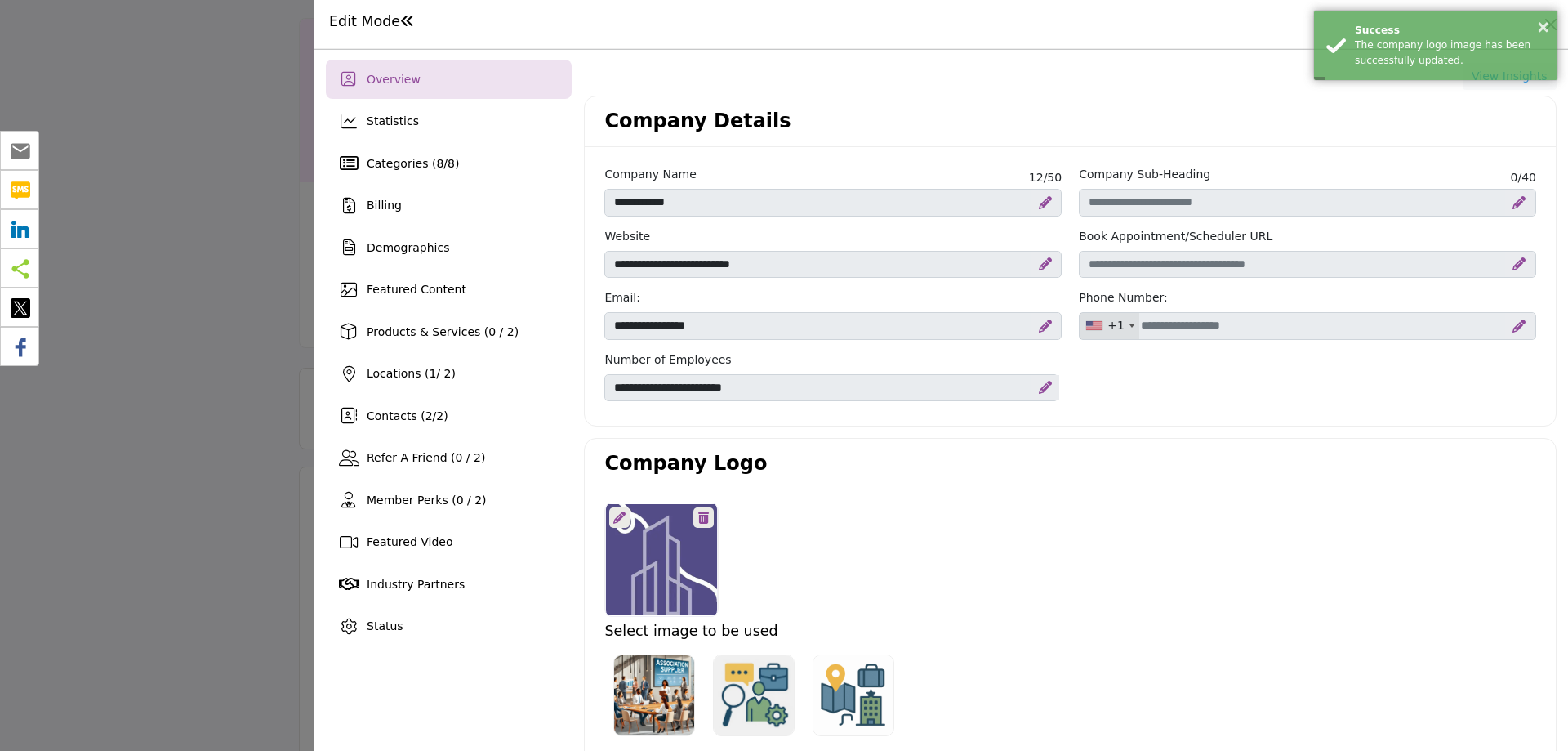
scroll to position [0, 0]
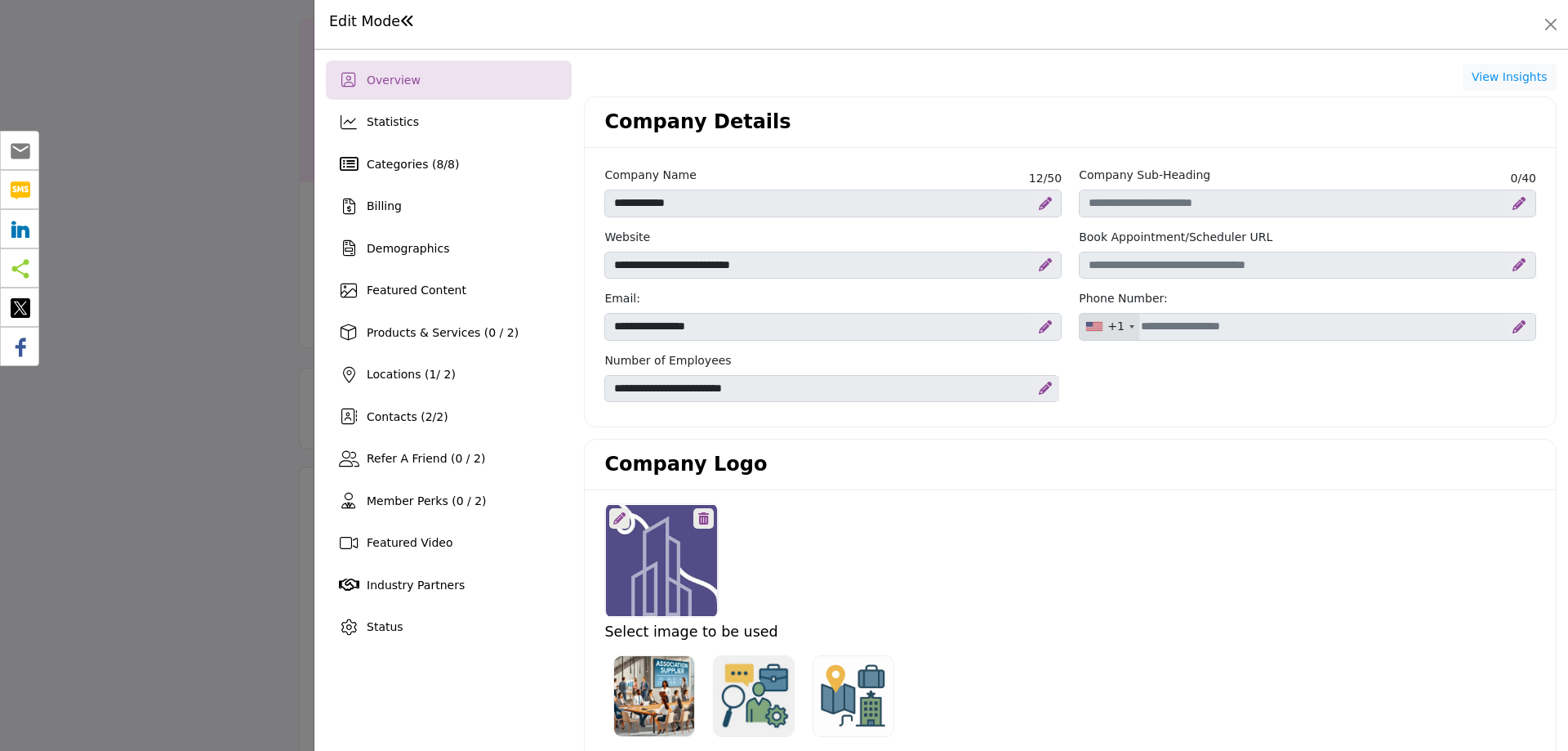
click at [442, 88] on div "Overview" at bounding box center [449, 80] width 246 height 39
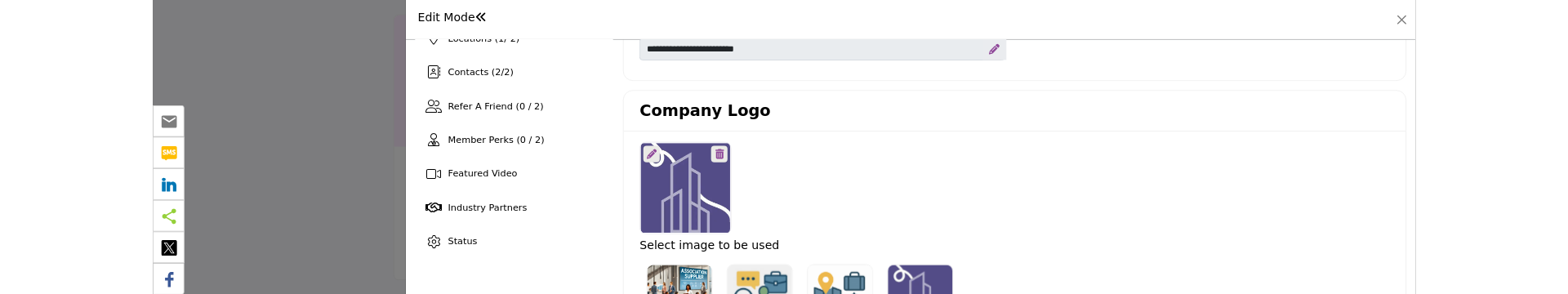
scroll to position [490, 0]
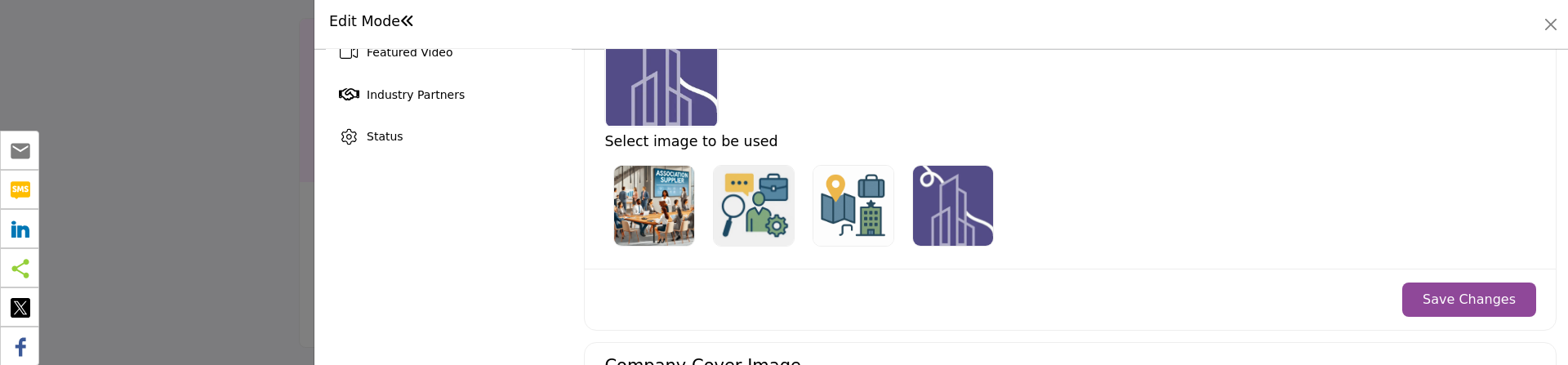
drag, startPoint x: 1279, startPoint y: 362, endPoint x: 1283, endPoint y: 348, distance: 14.6
click at [1283, 348] on div "Company Cover Image" at bounding box center [1070, 370] width 972 height 53
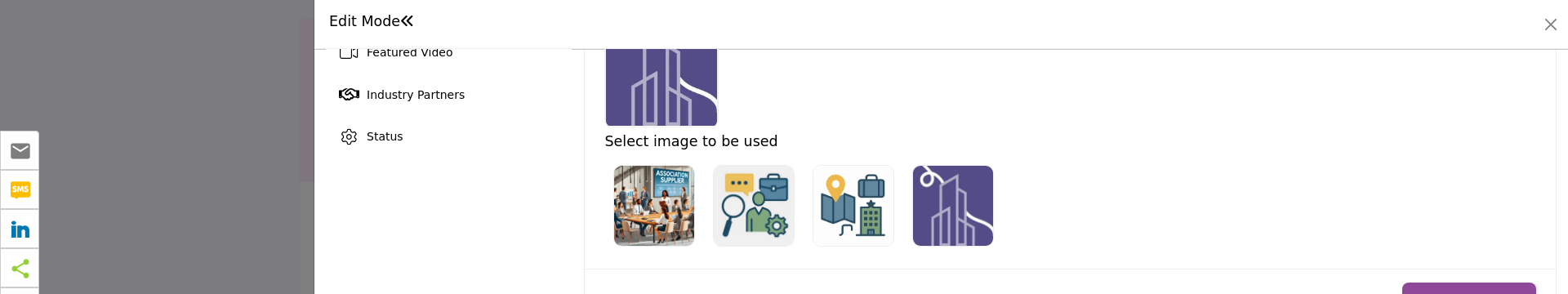
click at [1106, 269] on div "Save Changes" at bounding box center [1070, 299] width 972 height 61
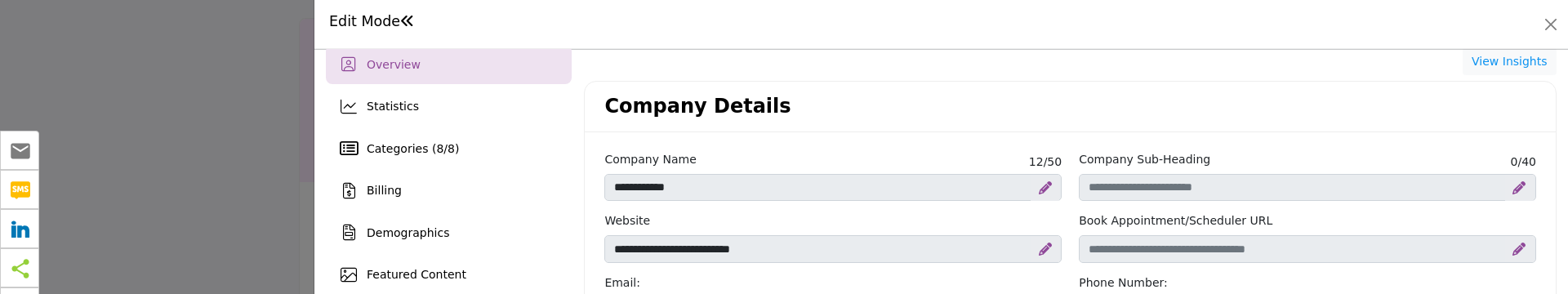
scroll to position [0, 0]
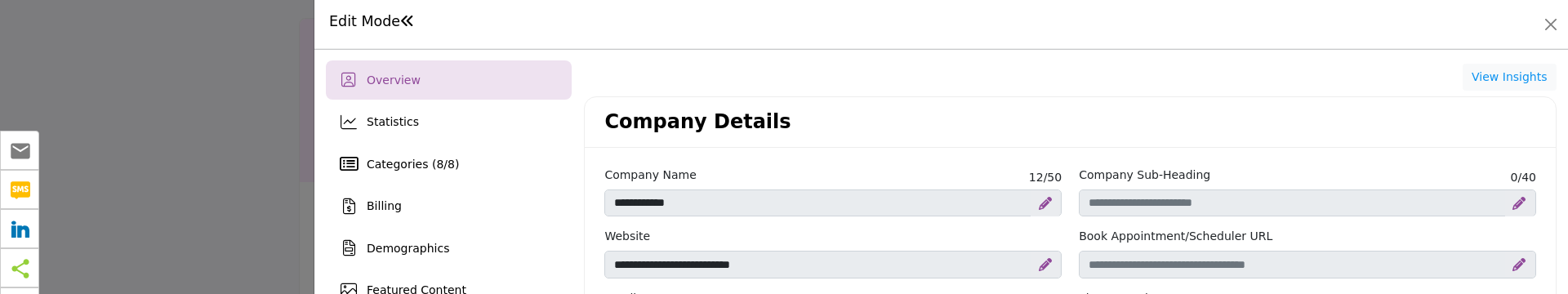
click at [396, 83] on span "Overview" at bounding box center [394, 80] width 54 height 13
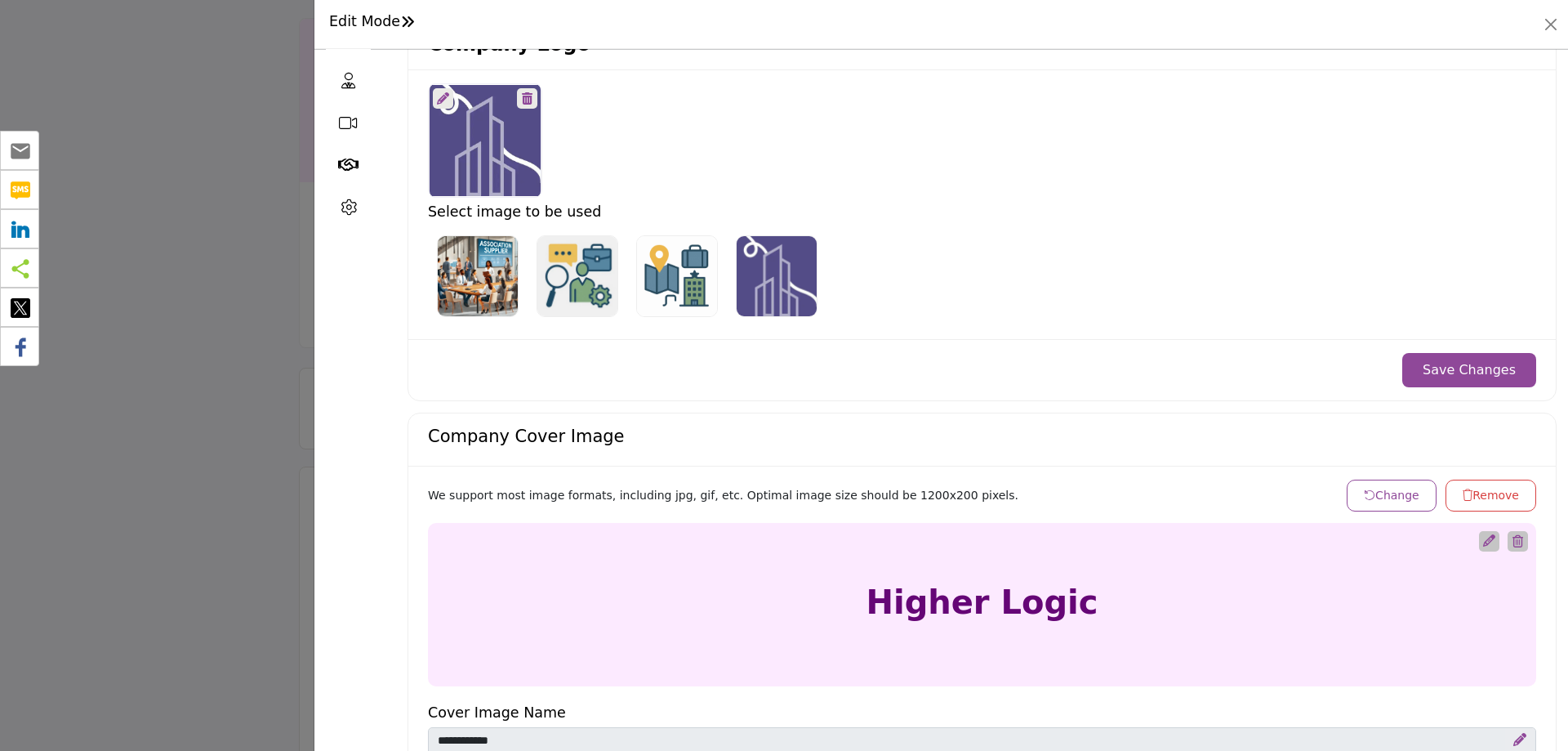
scroll to position [408, 0]
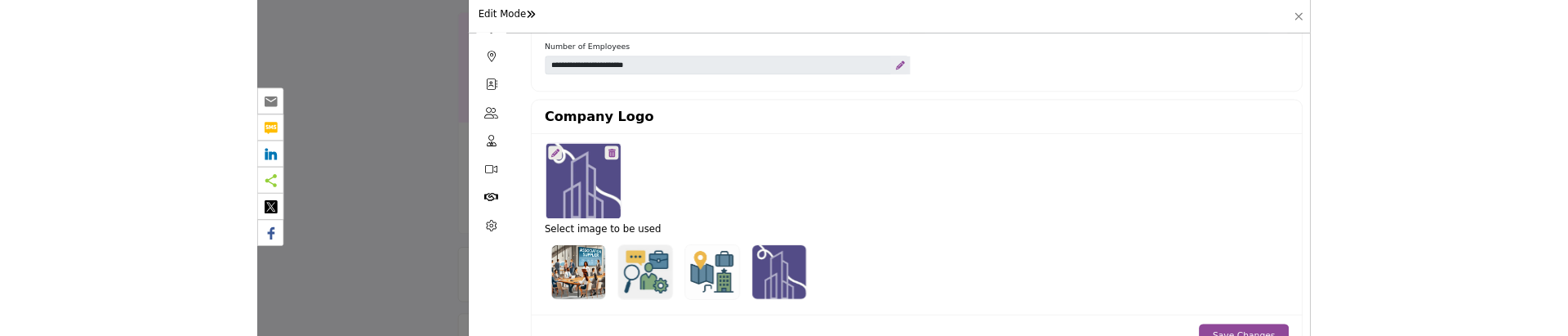
scroll to position [536, 0]
